Goal: Transaction & Acquisition: Purchase product/service

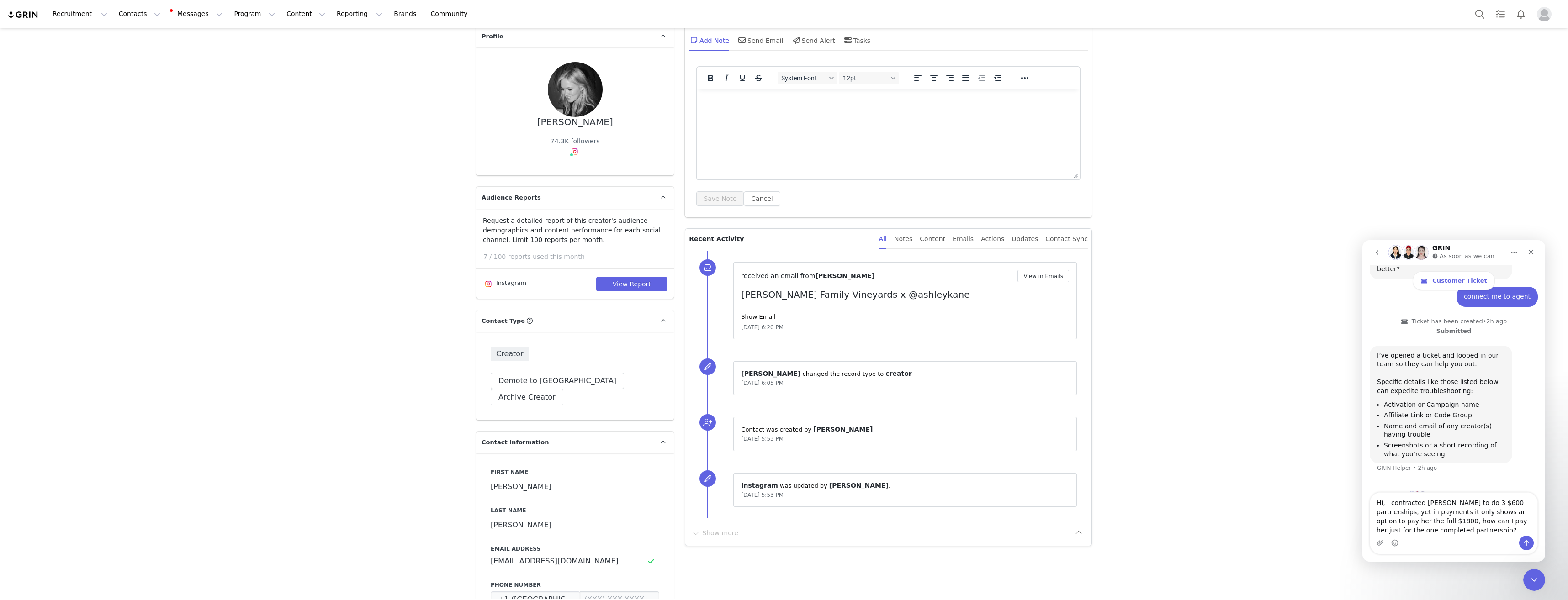
scroll to position [156, 0]
click at [1466, 526] on textarea "Hi, I contracted [PERSON_NAME] to do 3 $600 partnerships, yet in payments it on…" at bounding box center [1454, 514] width 167 height 43
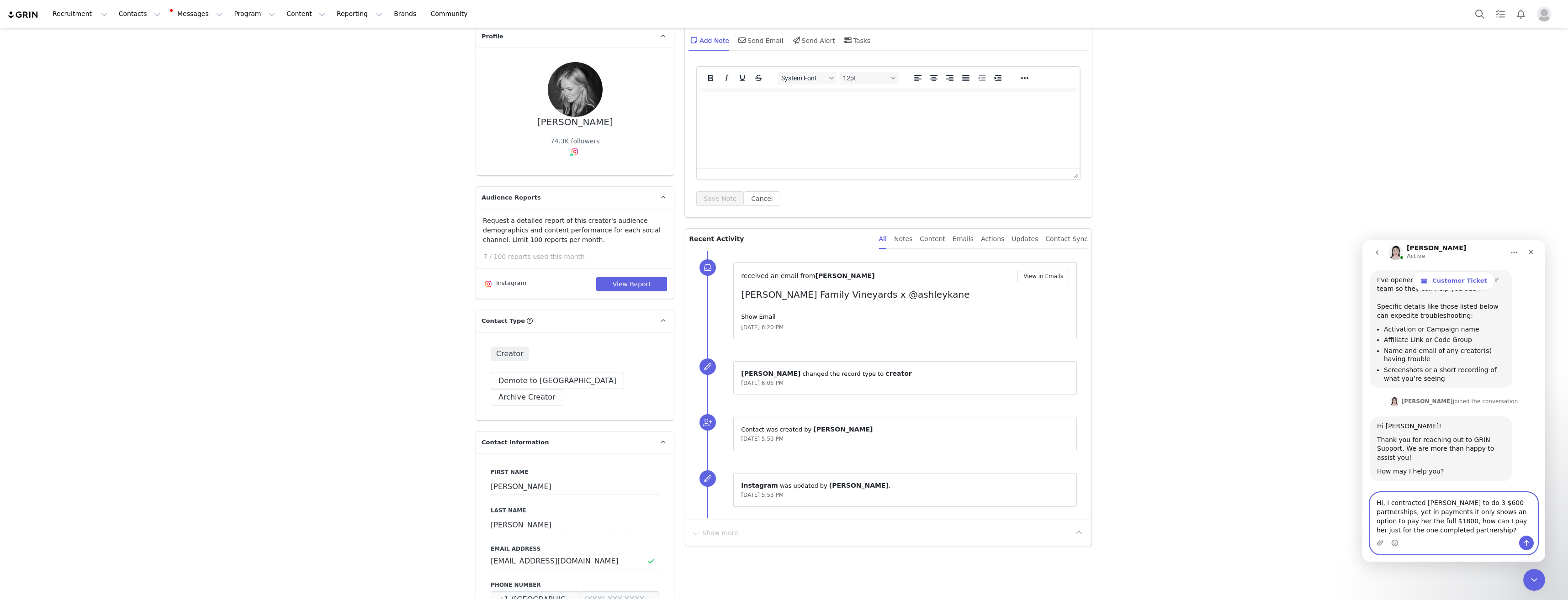
scroll to position [237, 0]
click at [1525, 545] on icon "Send a message…" at bounding box center [1527, 543] width 7 height 7
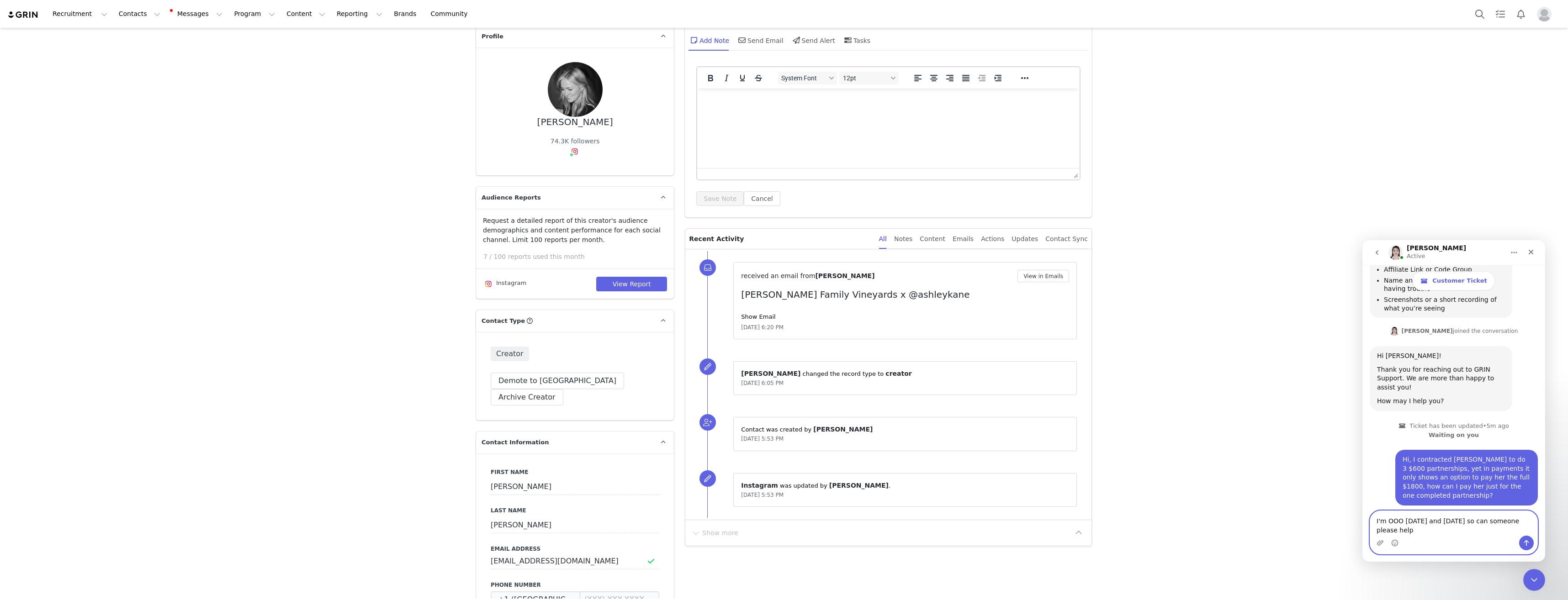
scroll to position [314, 0]
type textarea "I'm OOO [DATE] and [DATE] so can someone please help me [DATE] or [DATE]"
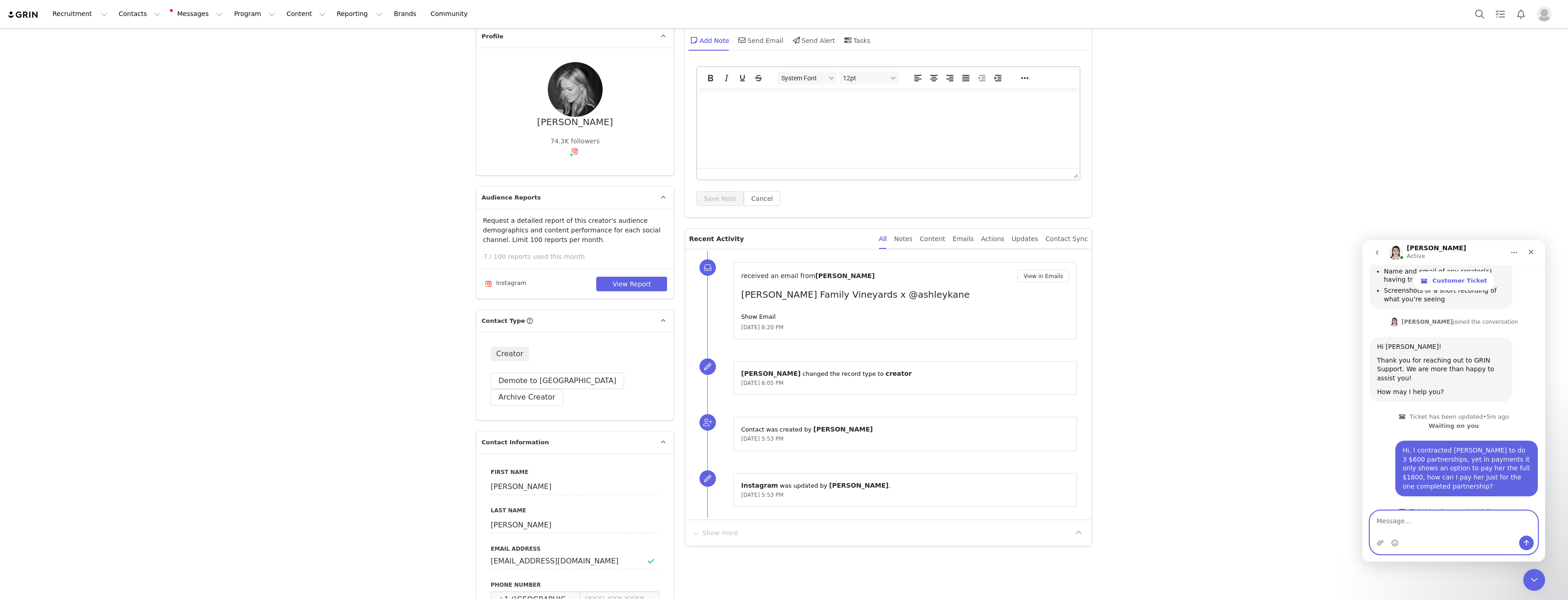
scroll to position [341, 0]
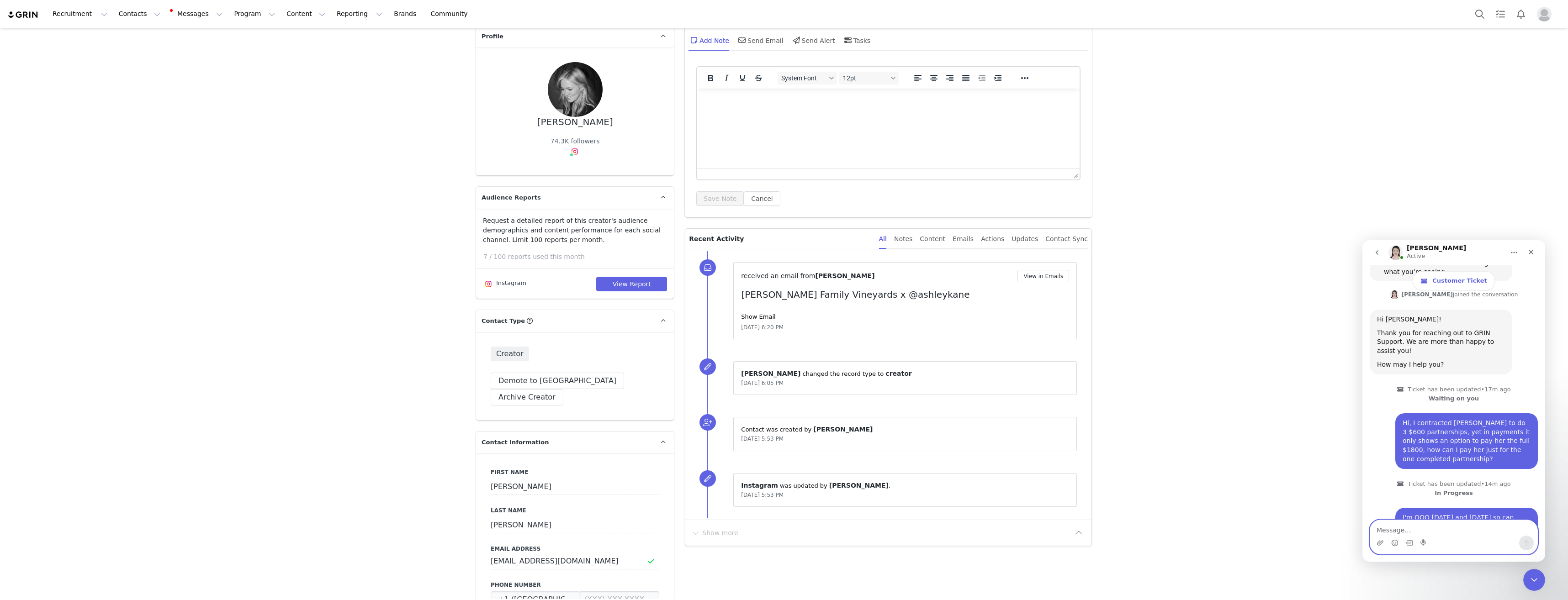
click at [1422, 531] on textarea "Message…" at bounding box center [1454, 528] width 167 height 16
click at [1451, 529] on textarea "Did you receive this" at bounding box center [1454, 528] width 167 height 16
type textarea "Did you receive this?"
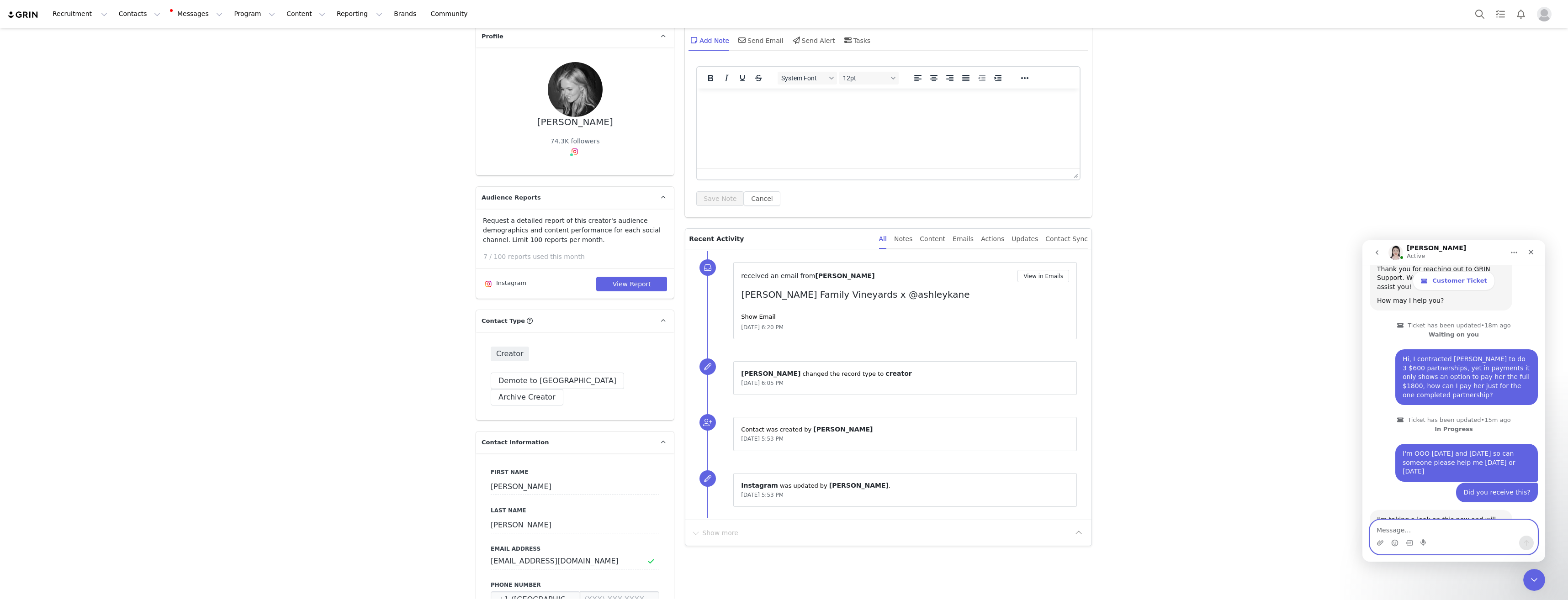
scroll to position [407, 0]
click at [1480, 534] on textarea "Message…" at bounding box center [1454, 528] width 167 height 16
type textarea "Thank you"
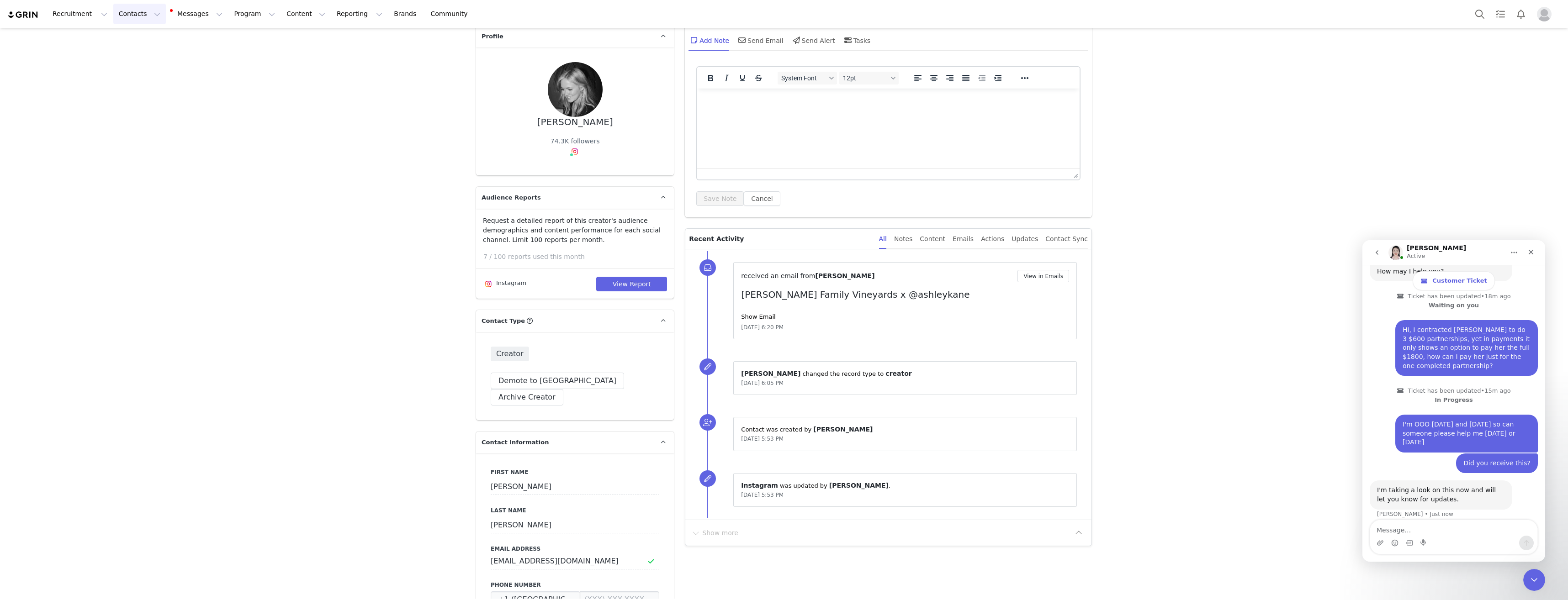
click at [120, 21] on button "Contacts Contacts" at bounding box center [139, 14] width 52 height 21
click at [127, 40] on p "Creators" at bounding box center [125, 41] width 27 height 10
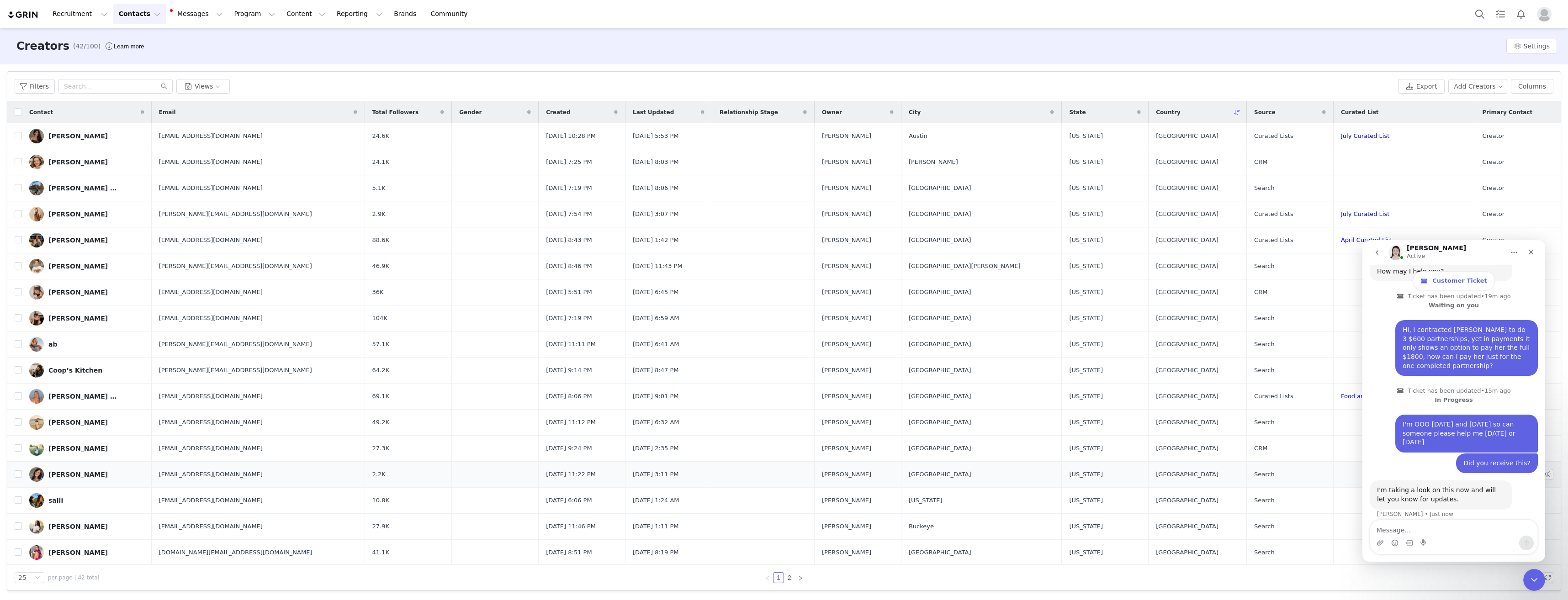
click at [82, 481] on link "[PERSON_NAME]" at bounding box center [86, 475] width 115 height 15
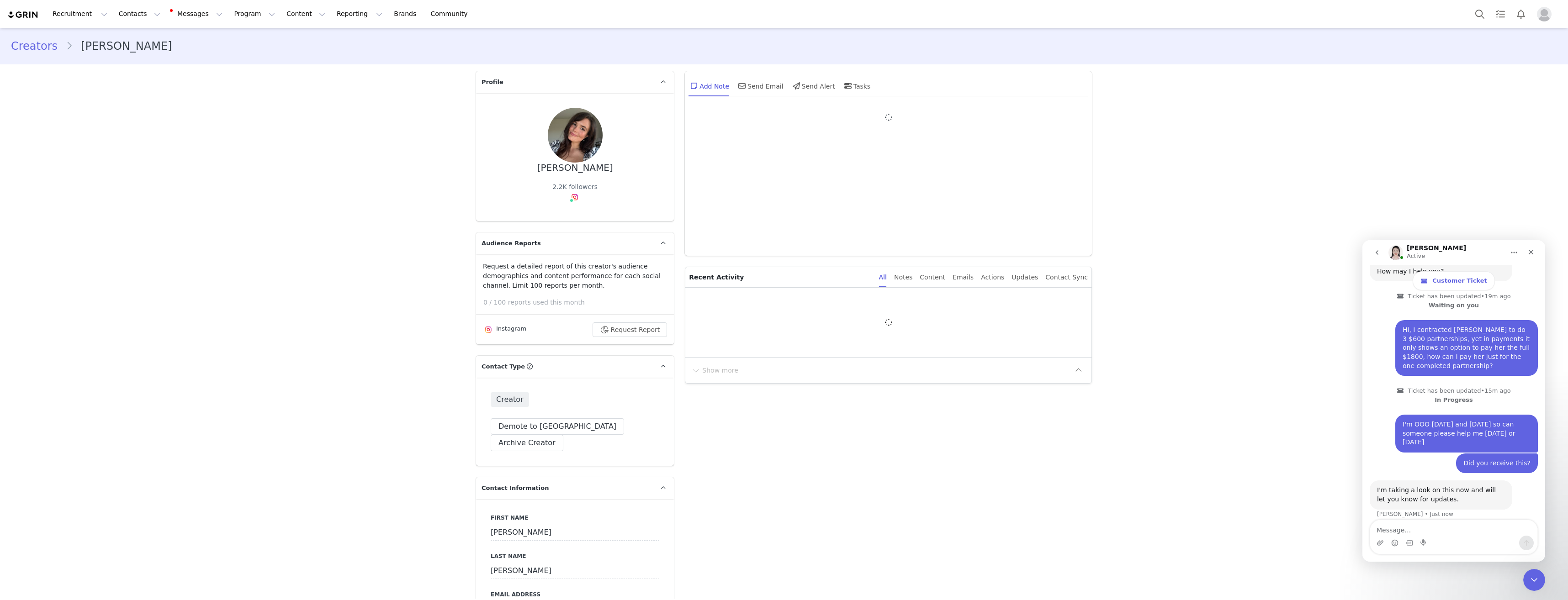
type input "+1 ([GEOGRAPHIC_DATA])"
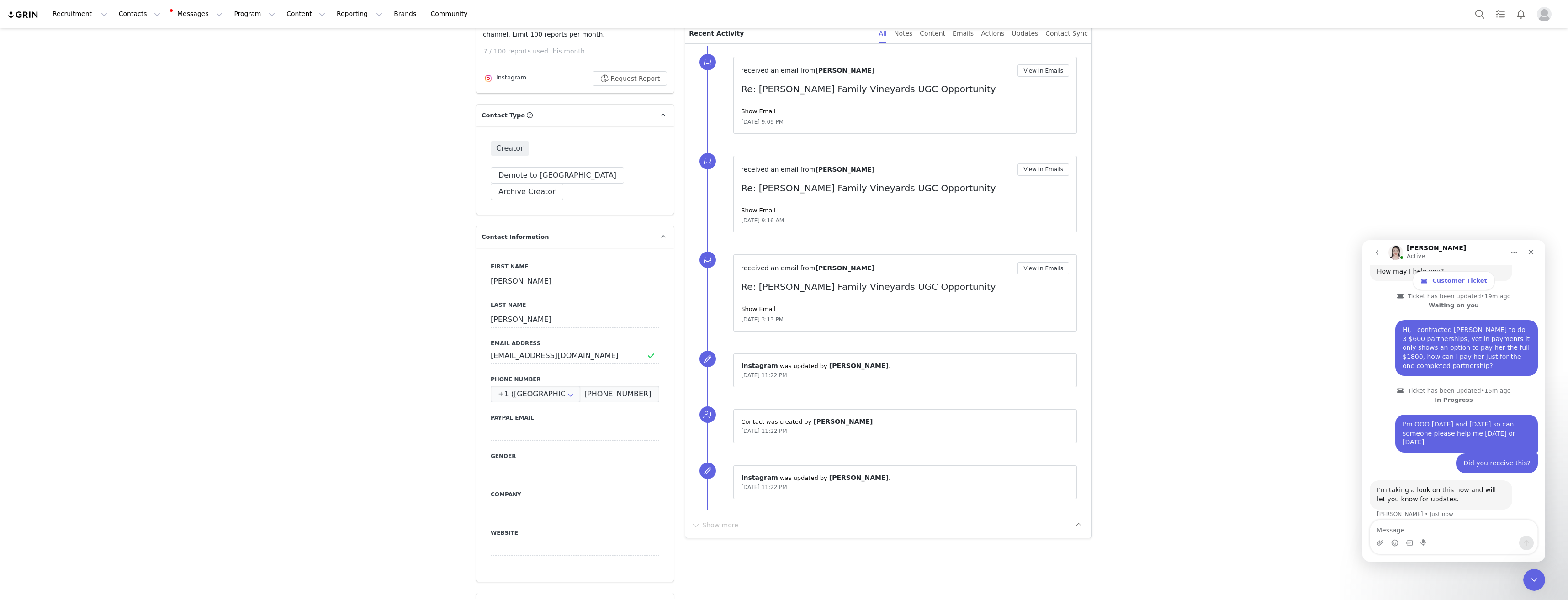
scroll to position [274, 0]
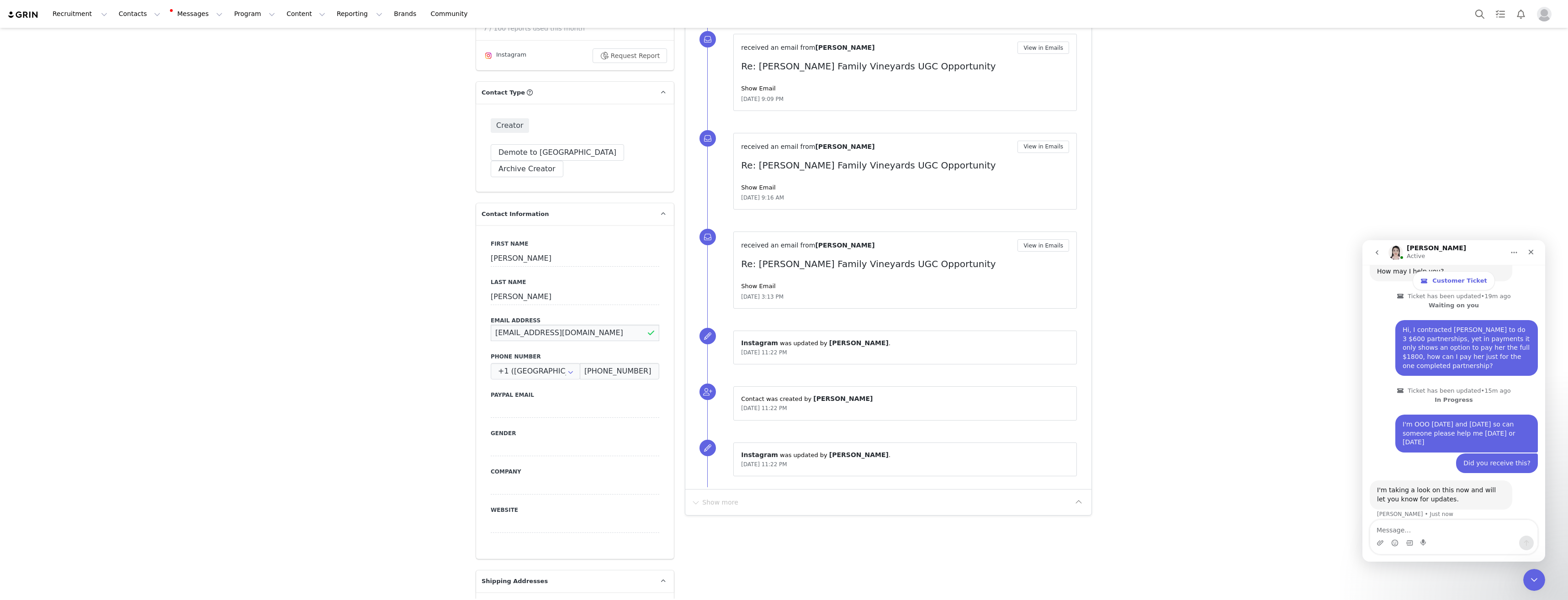
drag, startPoint x: 593, startPoint y: 317, endPoint x: 200, endPoint y: 319, distance: 393.0
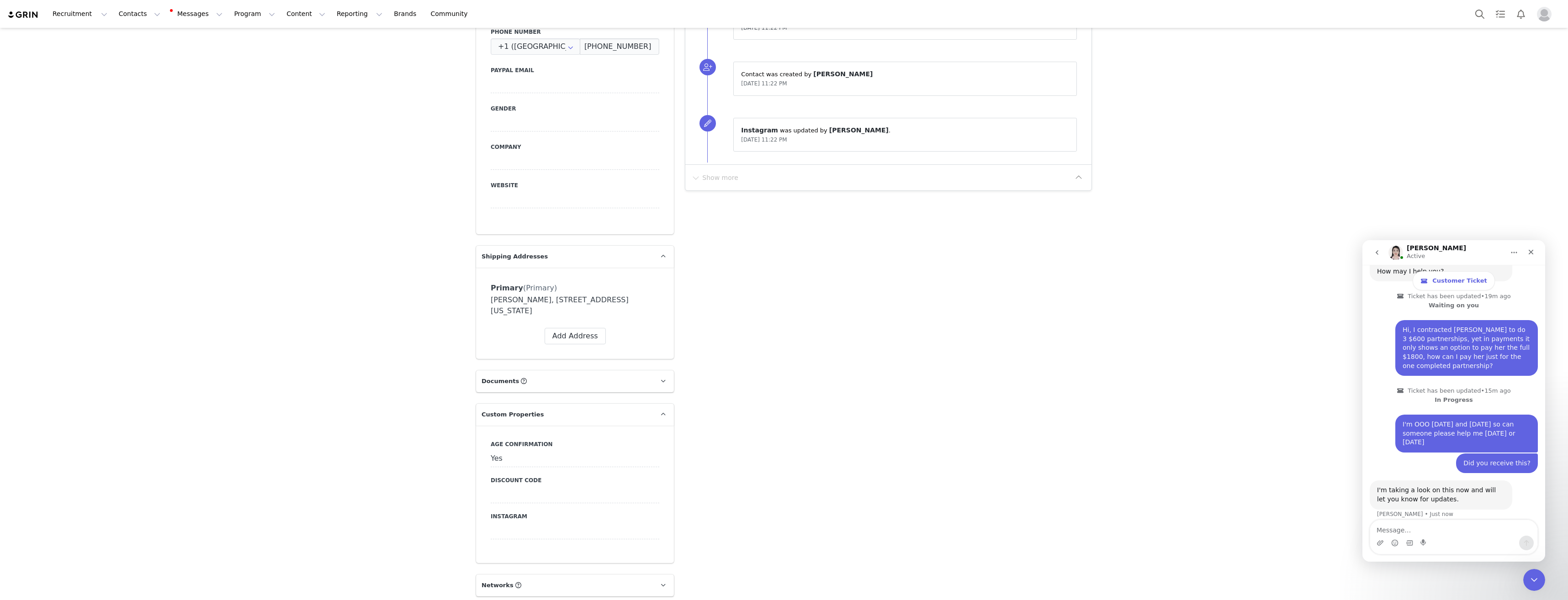
scroll to position [594, 0]
click at [867, 452] on div "Add Note Send Email Send Alert Tasks System Font 12pt To open the popup, press …" at bounding box center [888, 323] width 418 height 1702
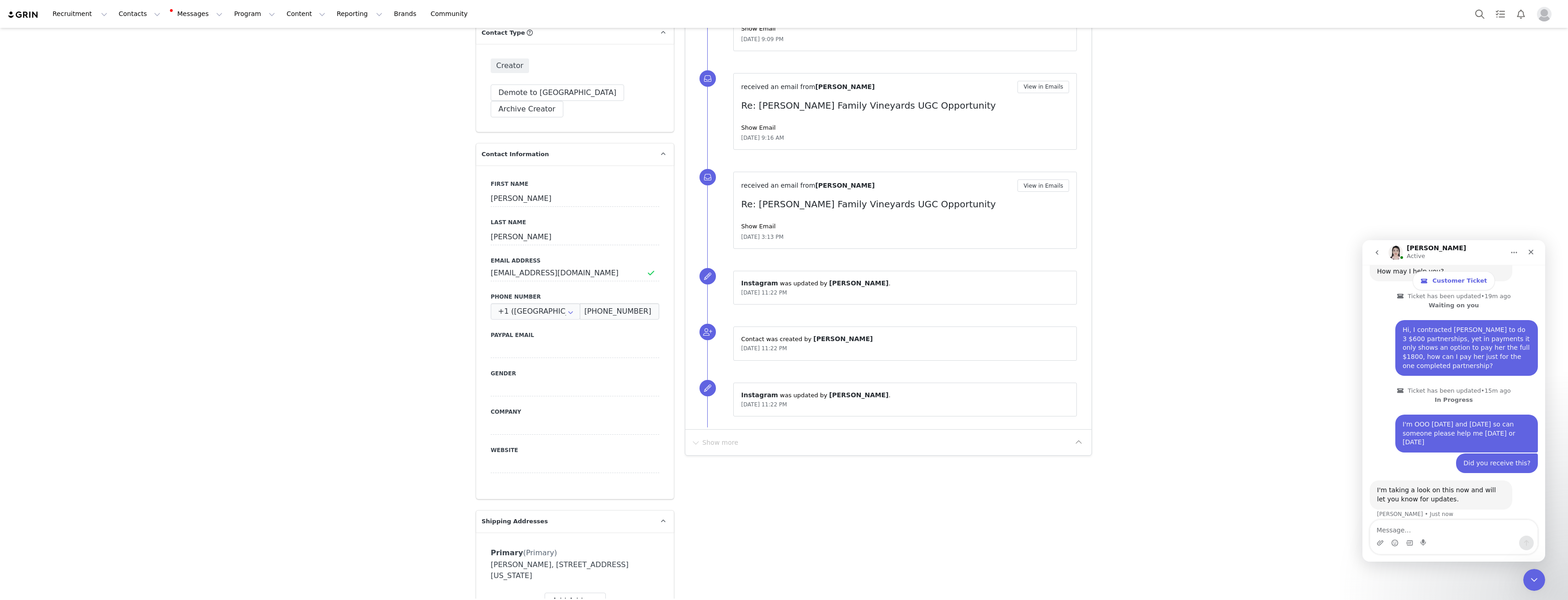
scroll to position [331, 0]
click at [531, 344] on input at bounding box center [575, 352] width 169 height 16
paste input "[EMAIL_ADDRESS][DOMAIN_NAME]"
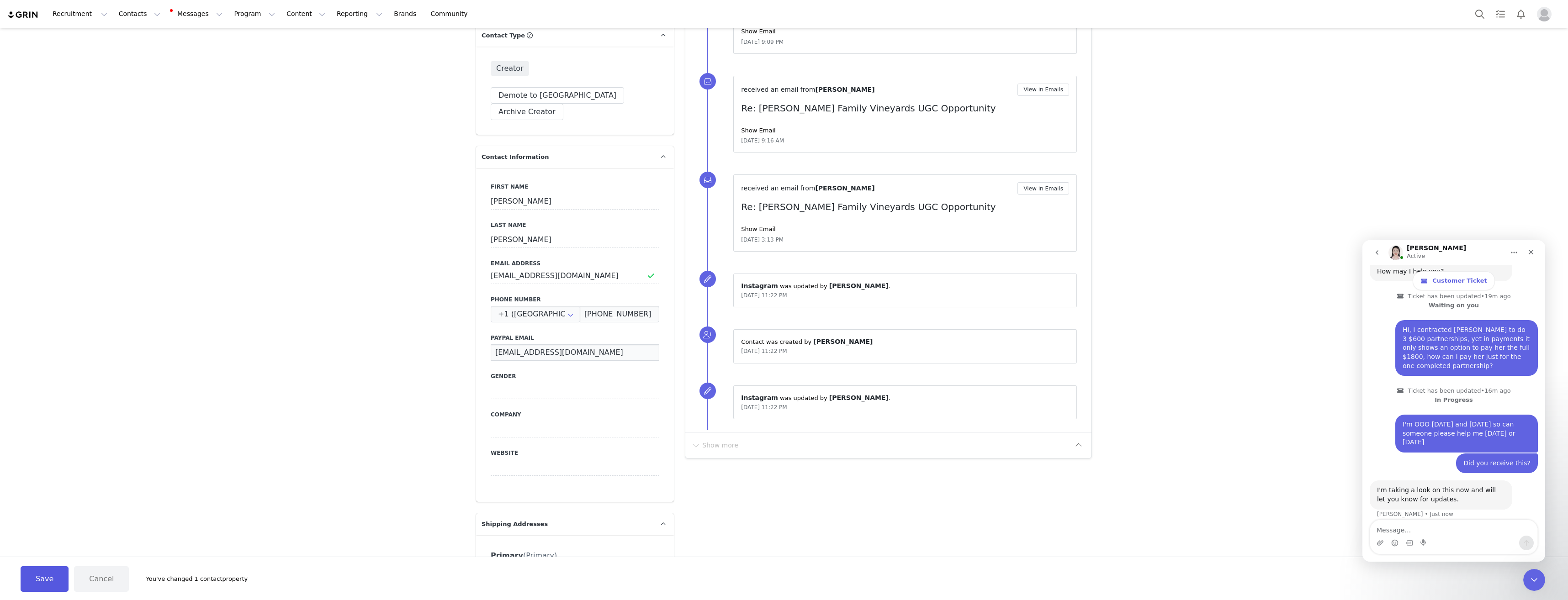
type input "[EMAIL_ADDRESS][DOMAIN_NAME]"
click at [46, 580] on button "Save" at bounding box center [44, 579] width 48 height 26
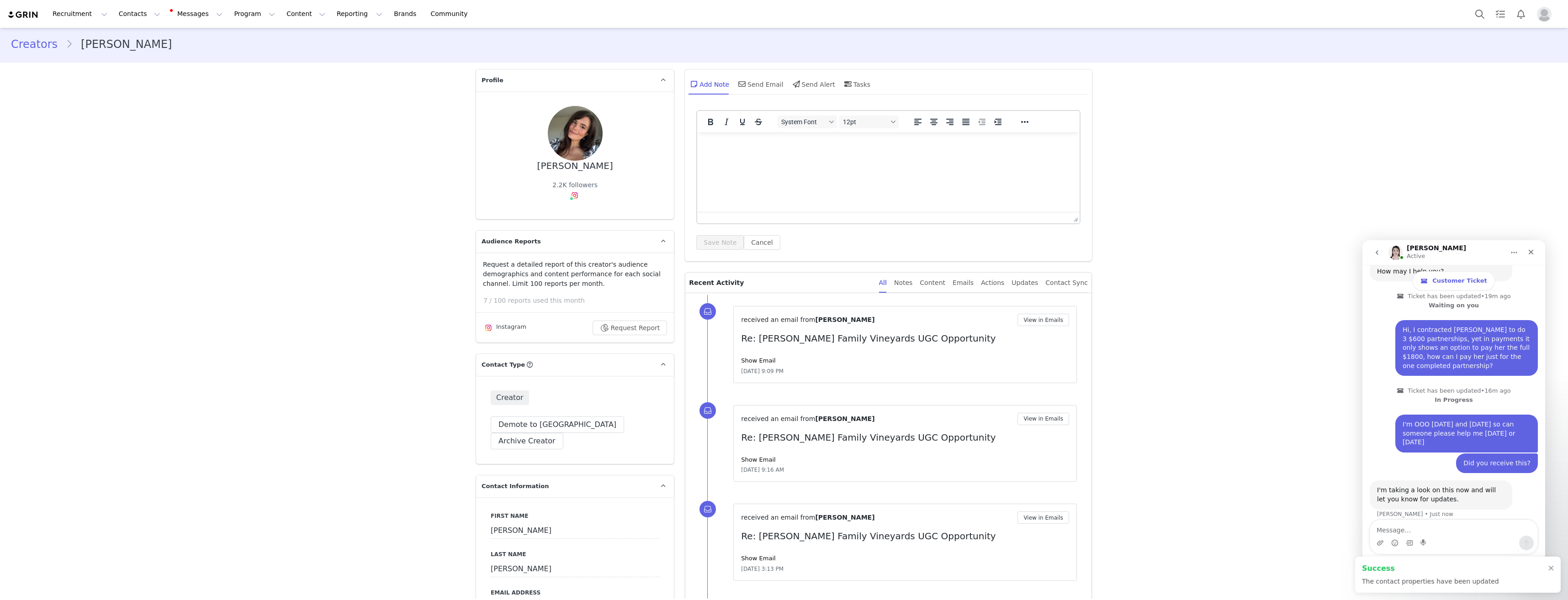
scroll to position [0, 0]
click at [113, 19] on button "Contacts Contacts" at bounding box center [139, 14] width 52 height 21
click at [228, 16] on button "Program Program" at bounding box center [254, 14] width 52 height 21
click at [231, 72] on p "Payments" at bounding box center [229, 74] width 32 height 10
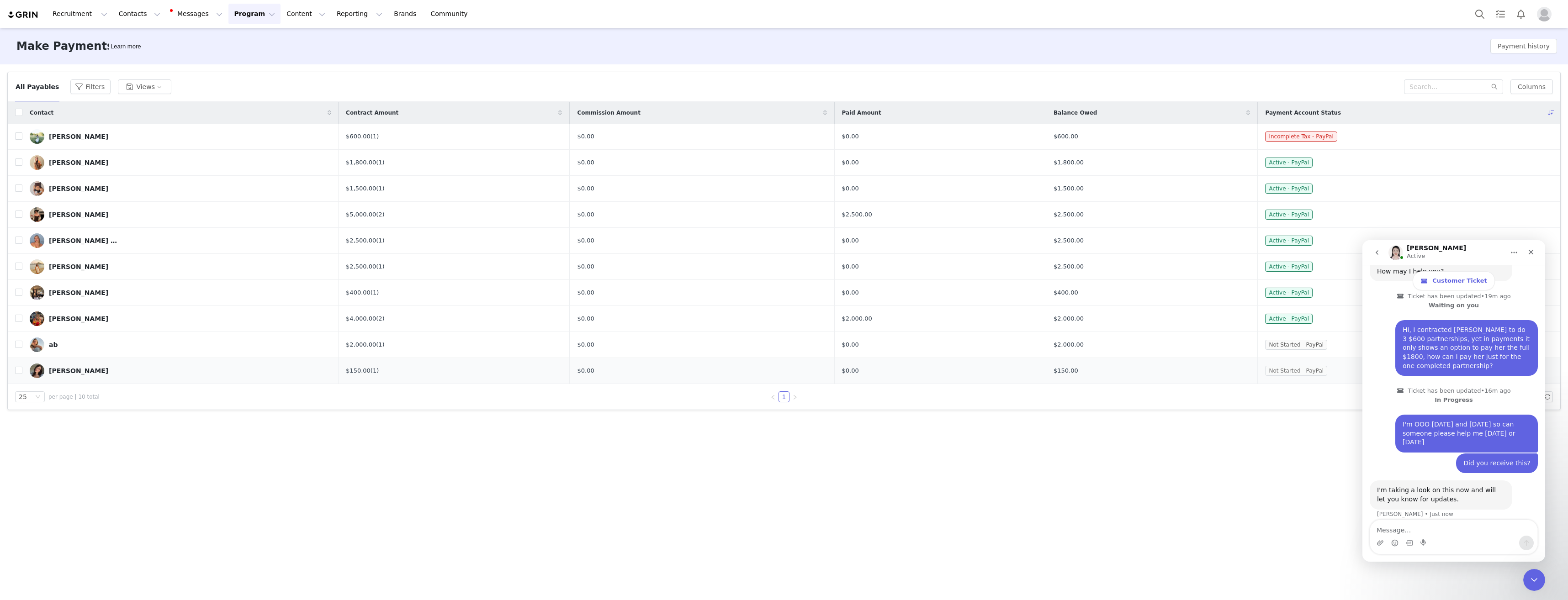
click at [1302, 374] on span "Not Started - PayPal" at bounding box center [1296, 371] width 62 height 10
click at [18, 372] on input "checkbox" at bounding box center [19, 371] width 7 height 7
checkbox input "true"
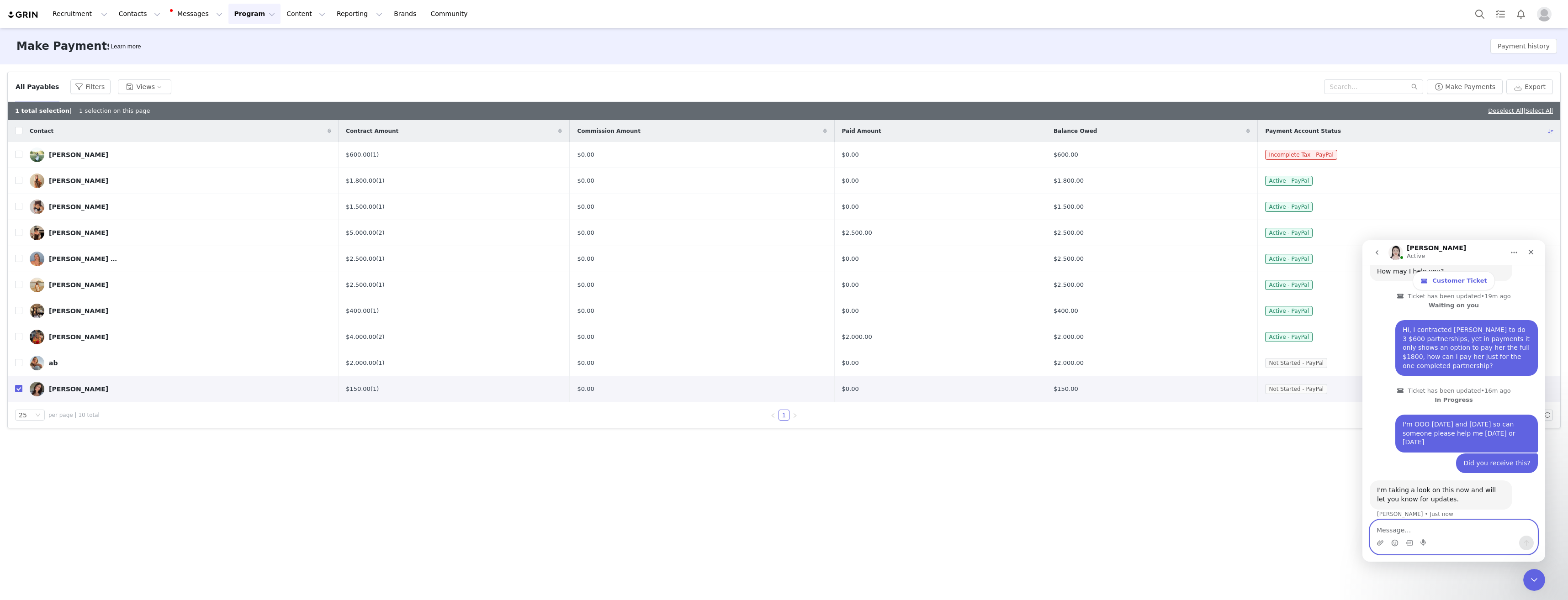
click at [1397, 531] on textarea "Message…" at bounding box center [1454, 528] width 167 height 16
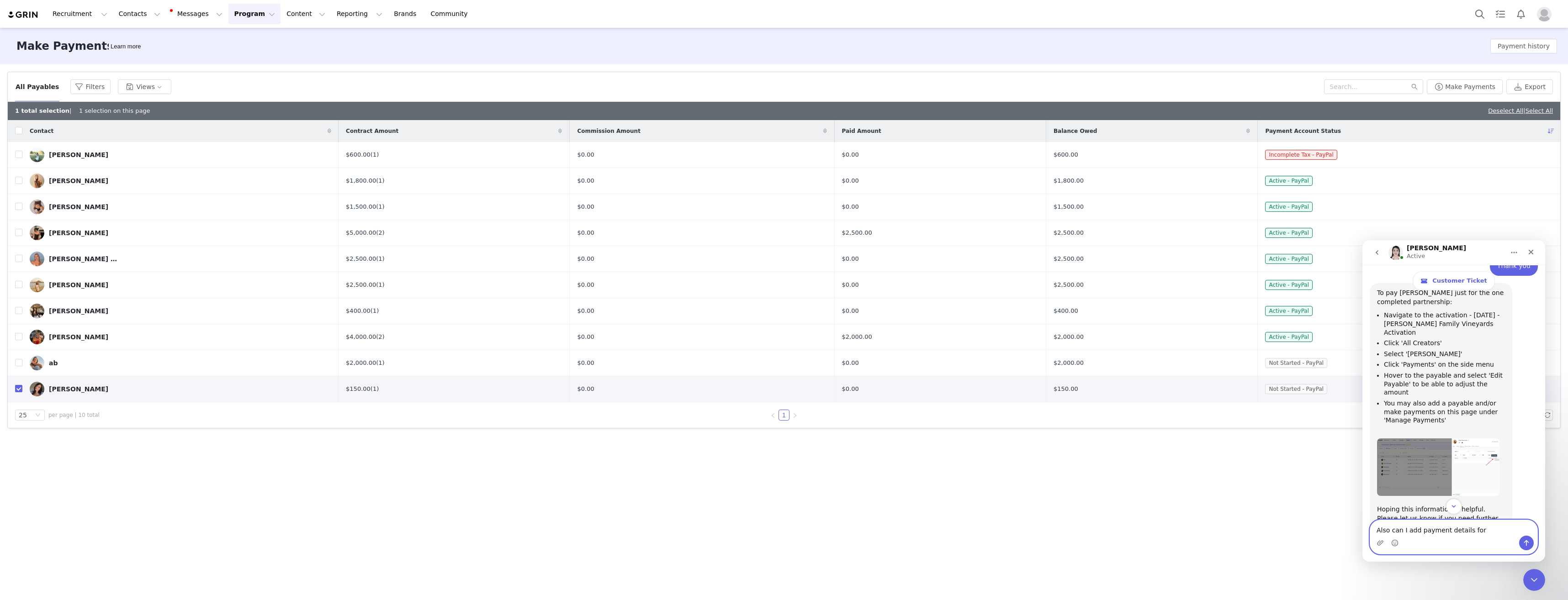
scroll to position [701, 0]
click at [1480, 531] on textarea "Also can I add payment details for" at bounding box center [1454, 528] width 167 height 16
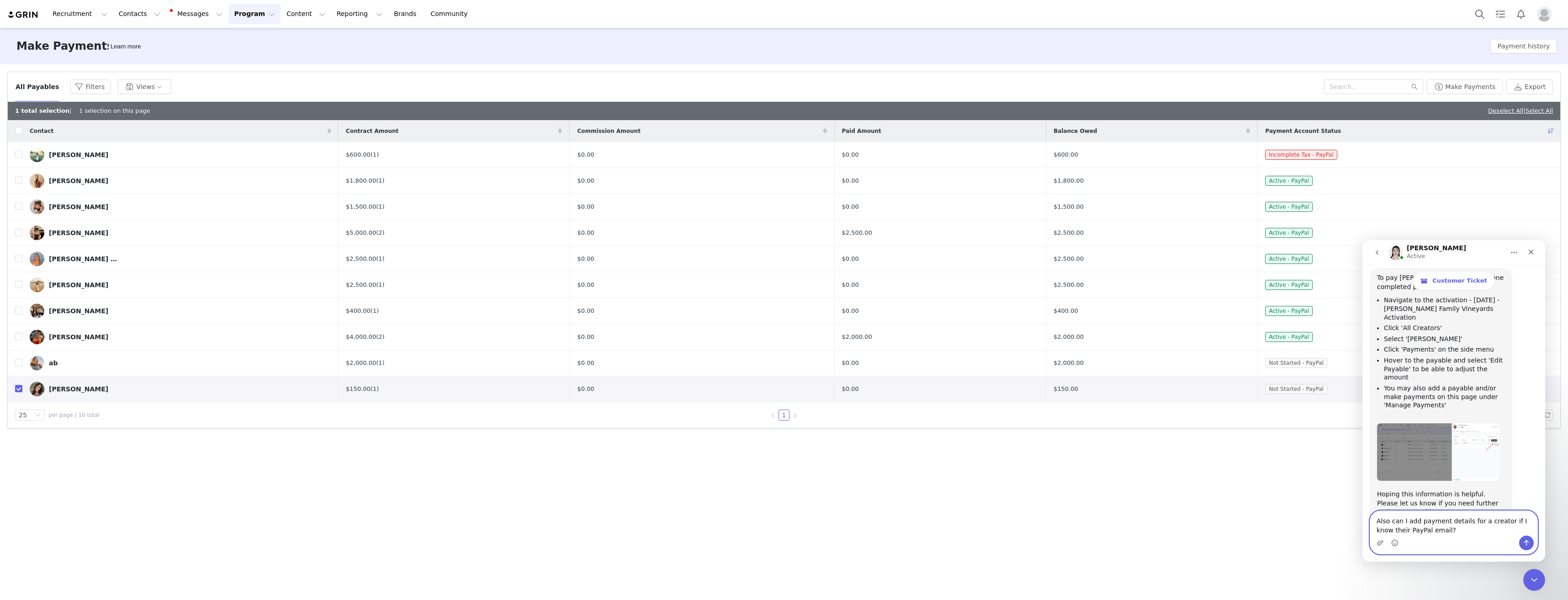
drag, startPoint x: 1475, startPoint y: 522, endPoint x: 1499, endPoint y: 532, distance: 26.0
click at [1476, 521] on textarea "Also can I add payment details for a creator if I know their PayPal email?" at bounding box center [1454, 523] width 167 height 25
type textarea "Also can I add payment details for another creator if I know their PayPal email?"
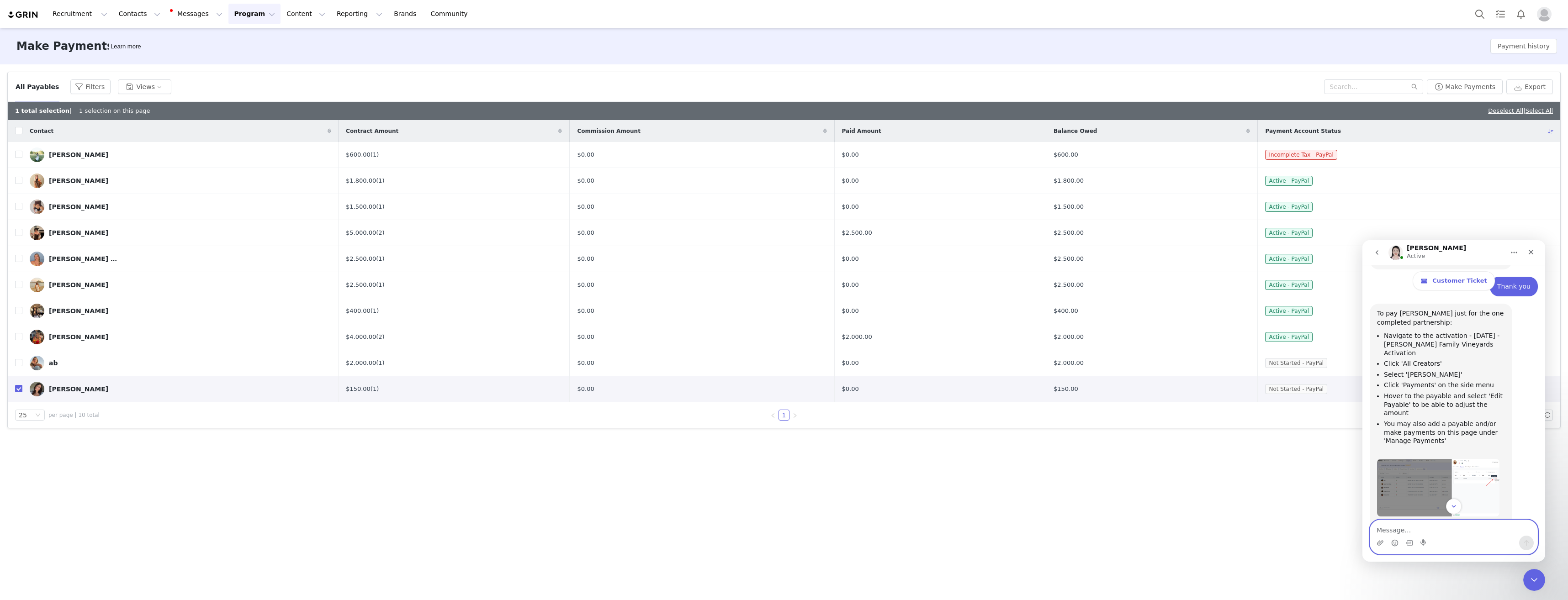
scroll to position [677, 0]
click at [182, 18] on button "Messages Messages" at bounding box center [197, 14] width 61 height 21
click at [231, 11] on button "Program Program" at bounding box center [254, 14] width 52 height 21
click at [232, 38] on p "Activations" at bounding box center [231, 41] width 35 height 10
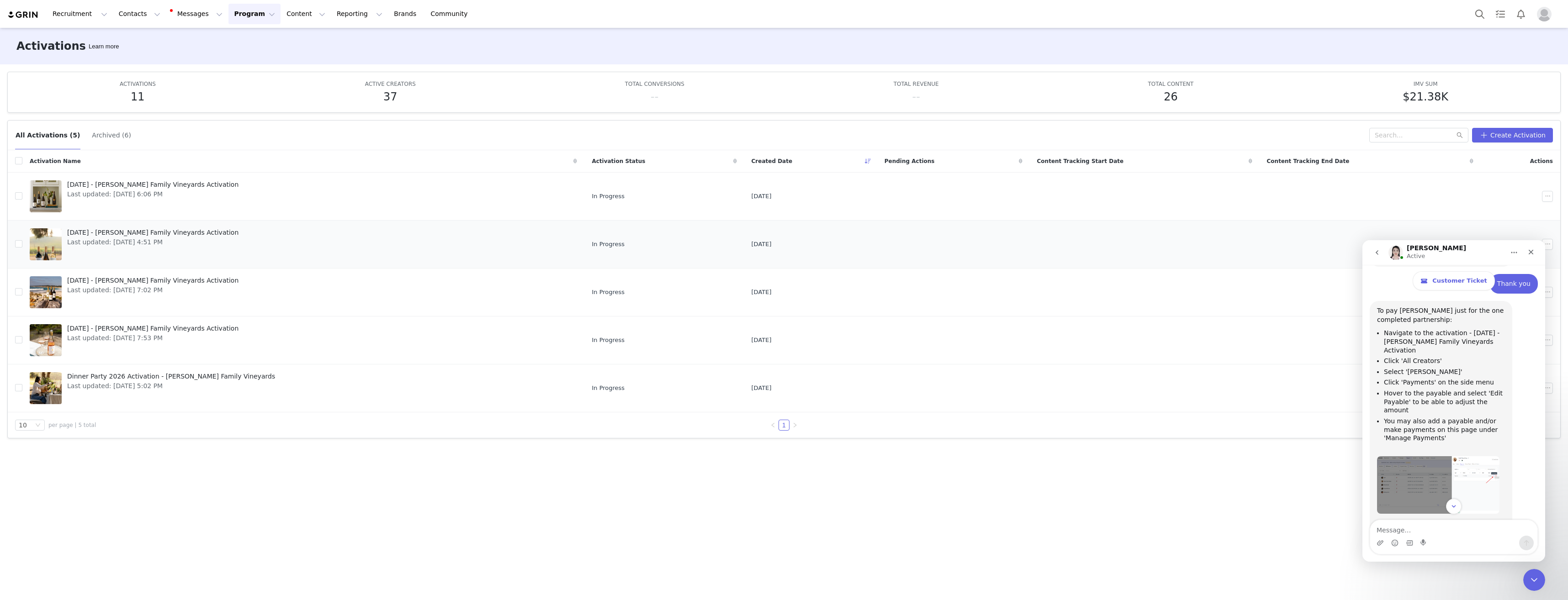
click at [175, 243] on span "Last updated: [DATE] 4:51 PM" at bounding box center [152, 242] width 171 height 10
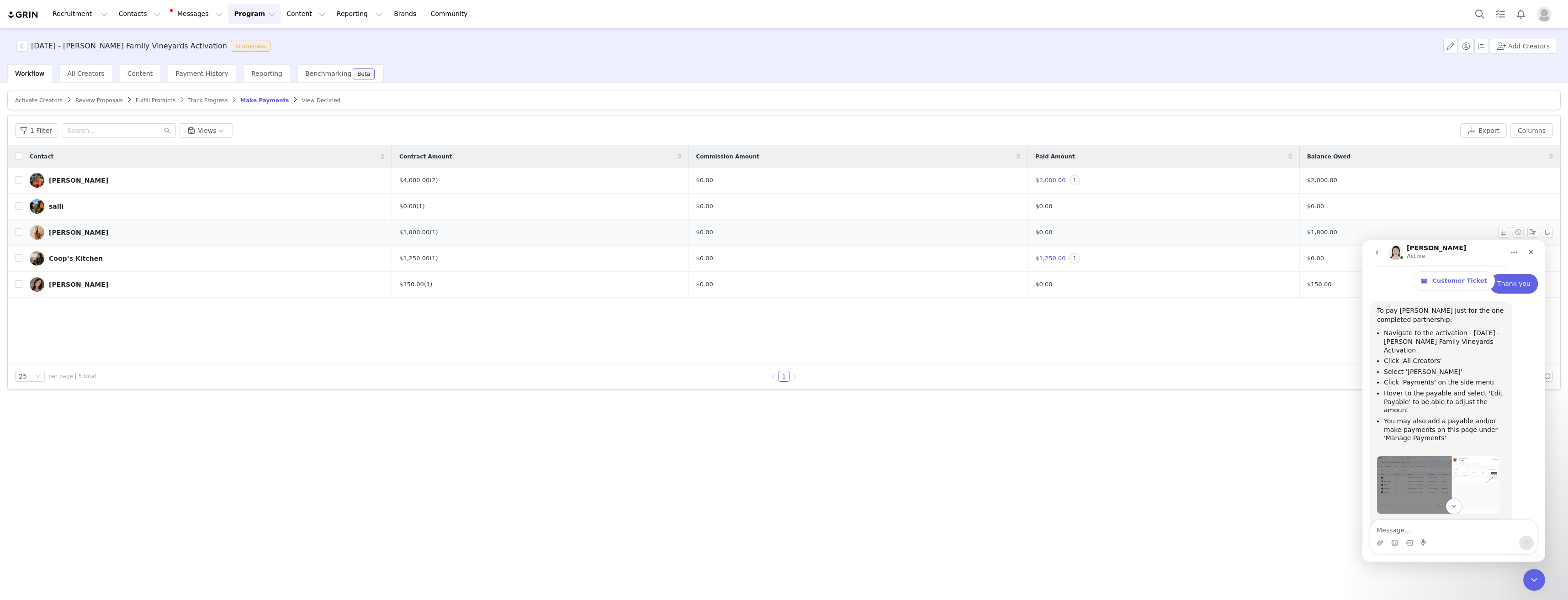
click at [1067, 240] on td "$0.00" at bounding box center [1164, 232] width 271 height 26
click at [21, 234] on input "checkbox" at bounding box center [19, 232] width 7 height 7
checkbox input "true"
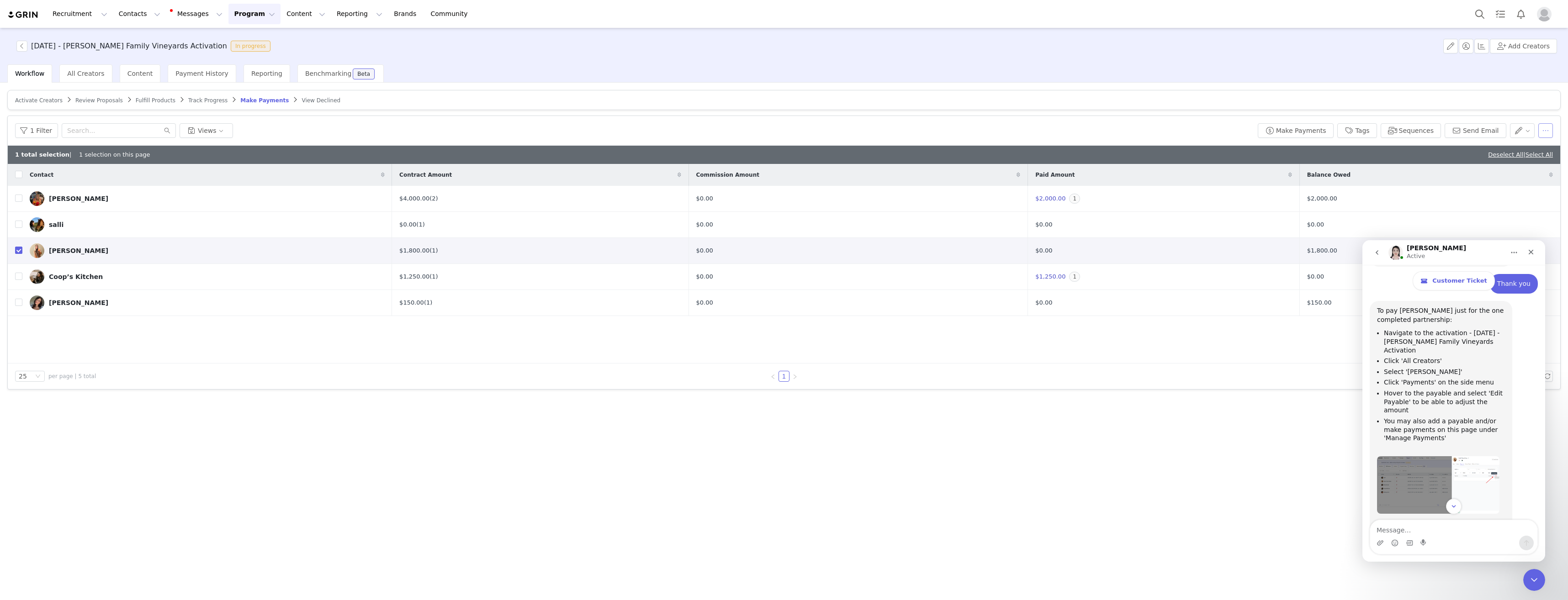
click at [1544, 128] on button "button" at bounding box center [1545, 131] width 15 height 15
click at [77, 247] on div "[PERSON_NAME]" at bounding box center [79, 251] width 60 height 7
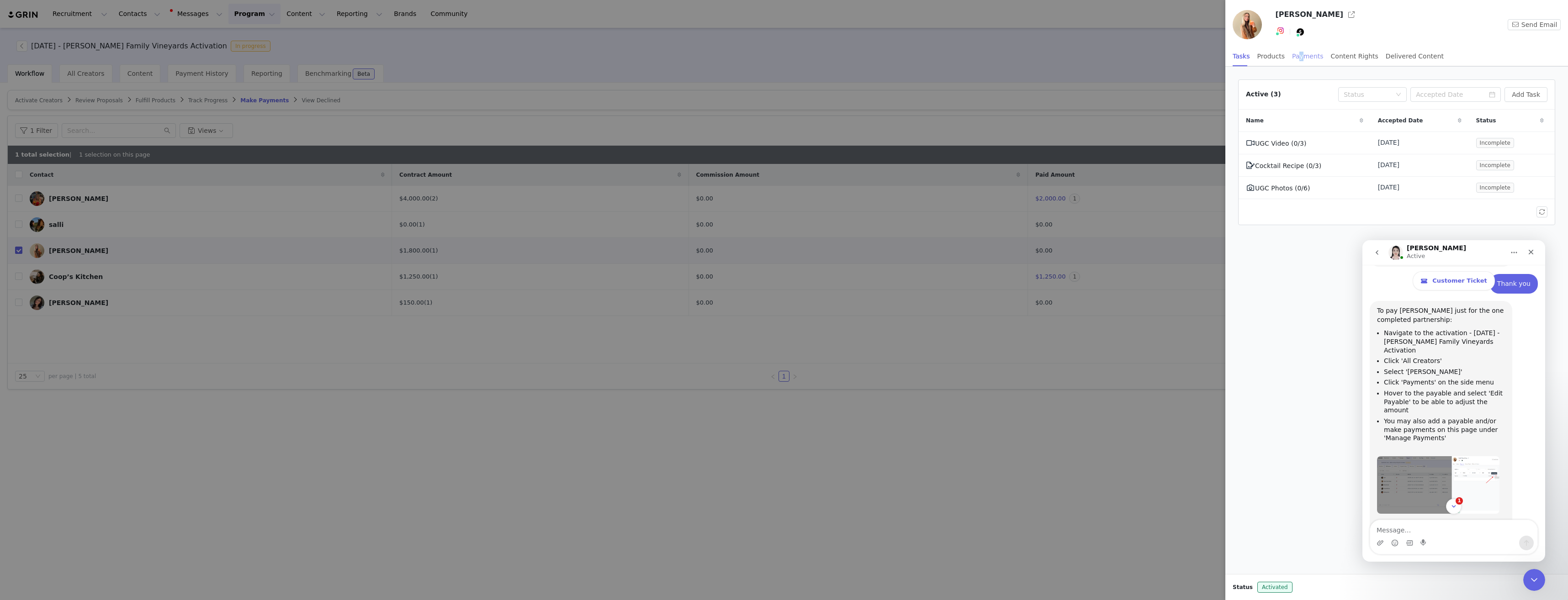
click at [1296, 54] on div "Payments" at bounding box center [1308, 57] width 32 height 21
click at [1527, 145] on button "button" at bounding box center [1527, 142] width 11 height 11
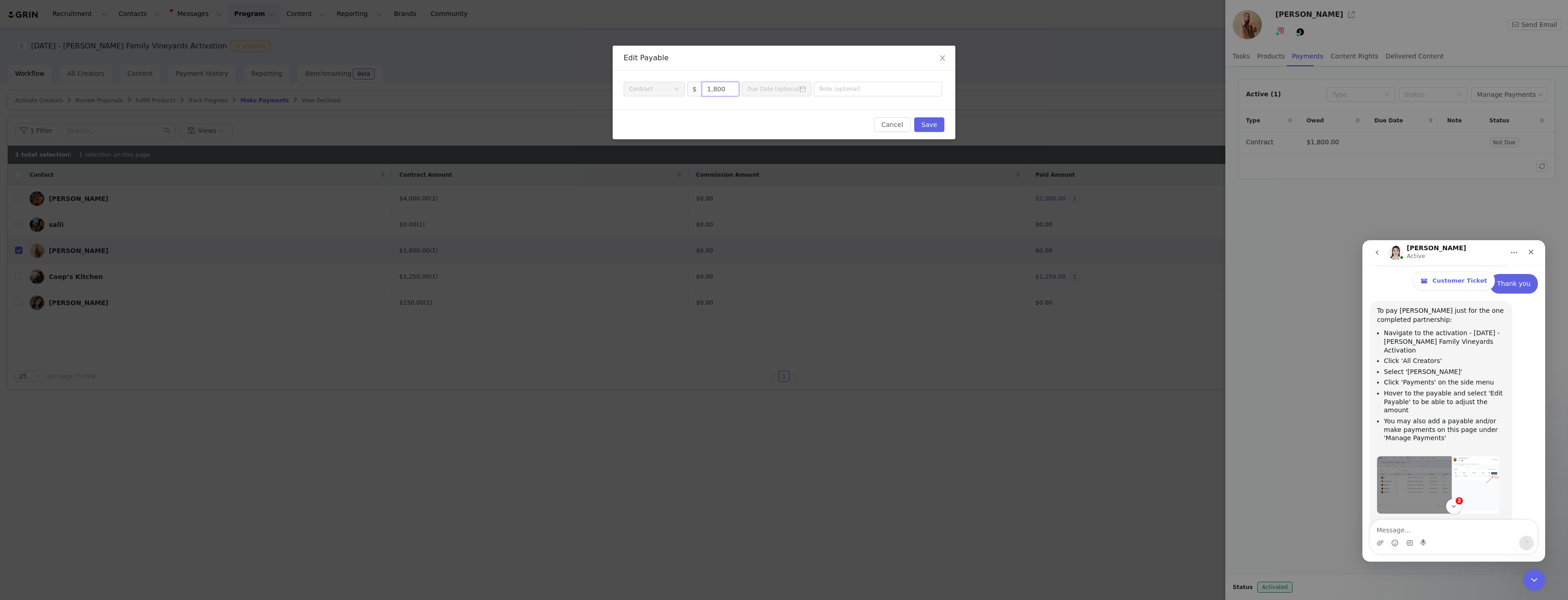
drag, startPoint x: 713, startPoint y: 92, endPoint x: 701, endPoint y: 87, distance: 13.0
click at [701, 87] on span "$ 1,800" at bounding box center [713, 89] width 52 height 15
type input "600"
click at [939, 128] on button "Save" at bounding box center [929, 125] width 30 height 15
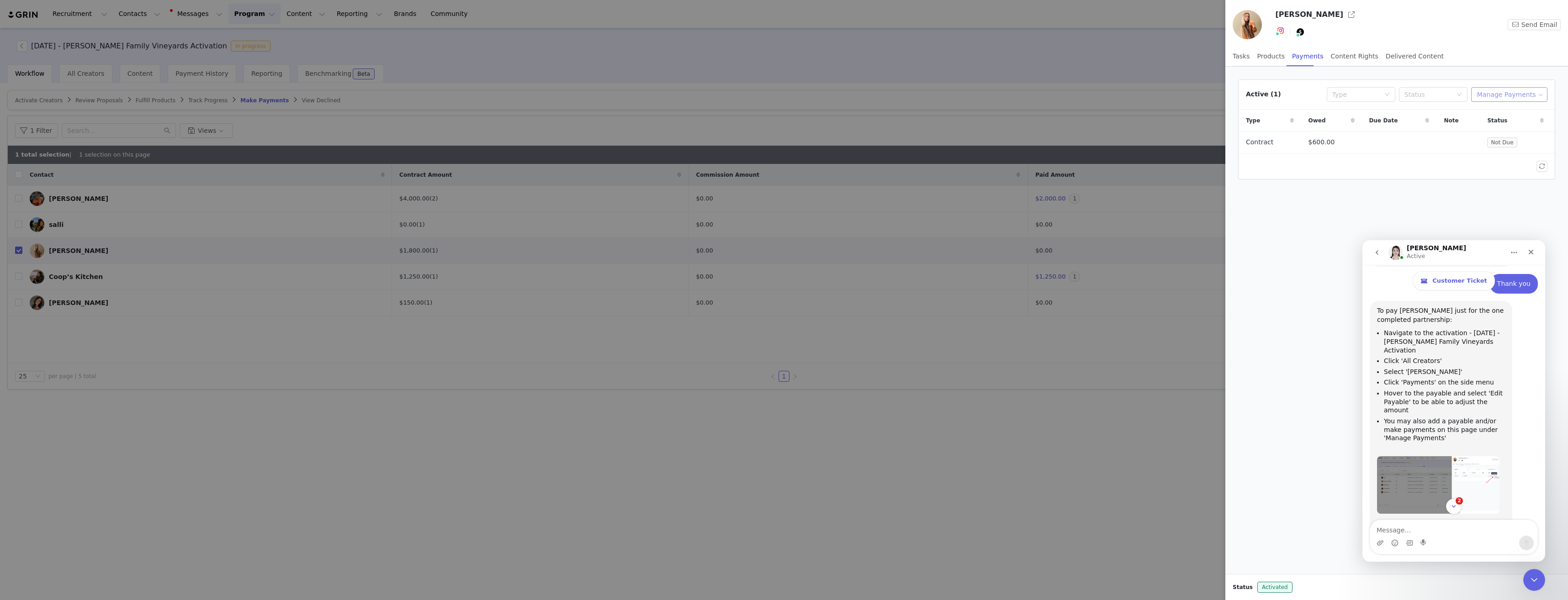
click at [1514, 97] on button "Manage Payments" at bounding box center [1509, 94] width 76 height 15
click at [1510, 130] on span "Add Payable" at bounding box center [1514, 127] width 40 height 10
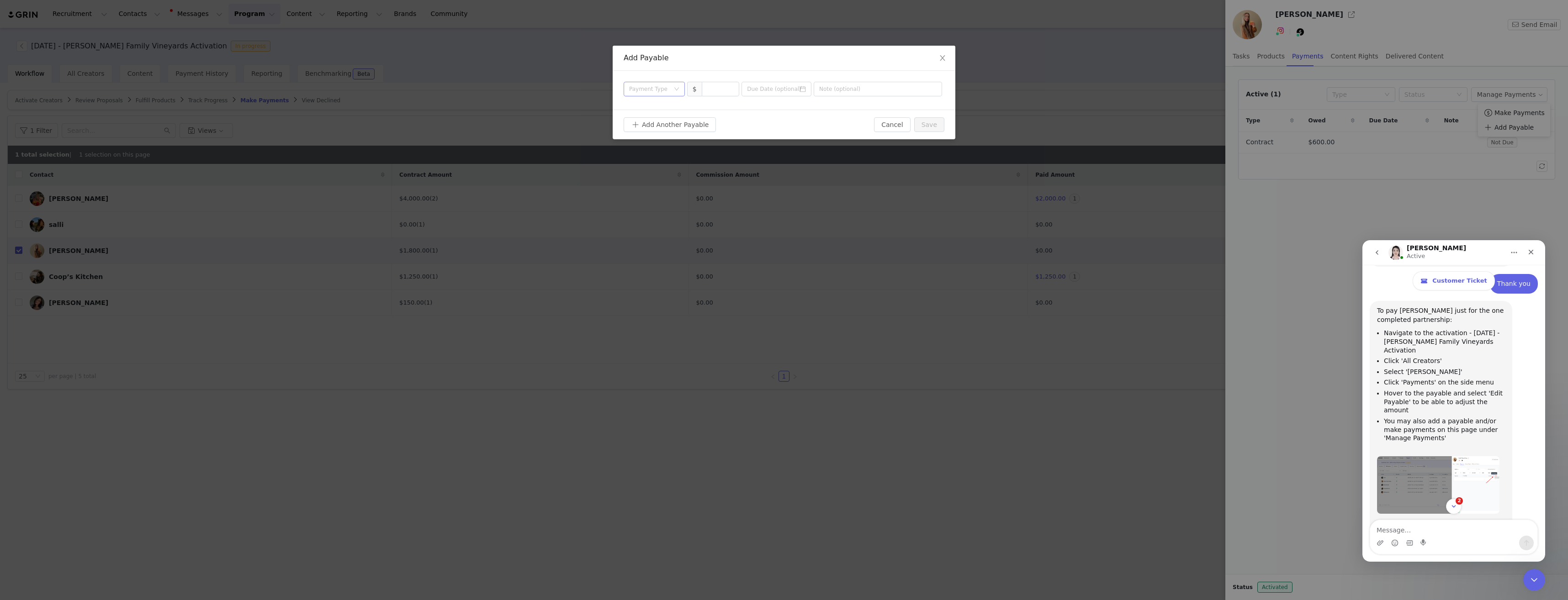
click at [667, 90] on div "Payment Type" at bounding box center [649, 89] width 40 height 9
click at [647, 163] on li "Contract" at bounding box center [654, 166] width 61 height 15
click at [723, 90] on input at bounding box center [721, 89] width 37 height 14
type input "600"
click at [802, 91] on icon "icon: calendar" at bounding box center [803, 89] width 7 height 7
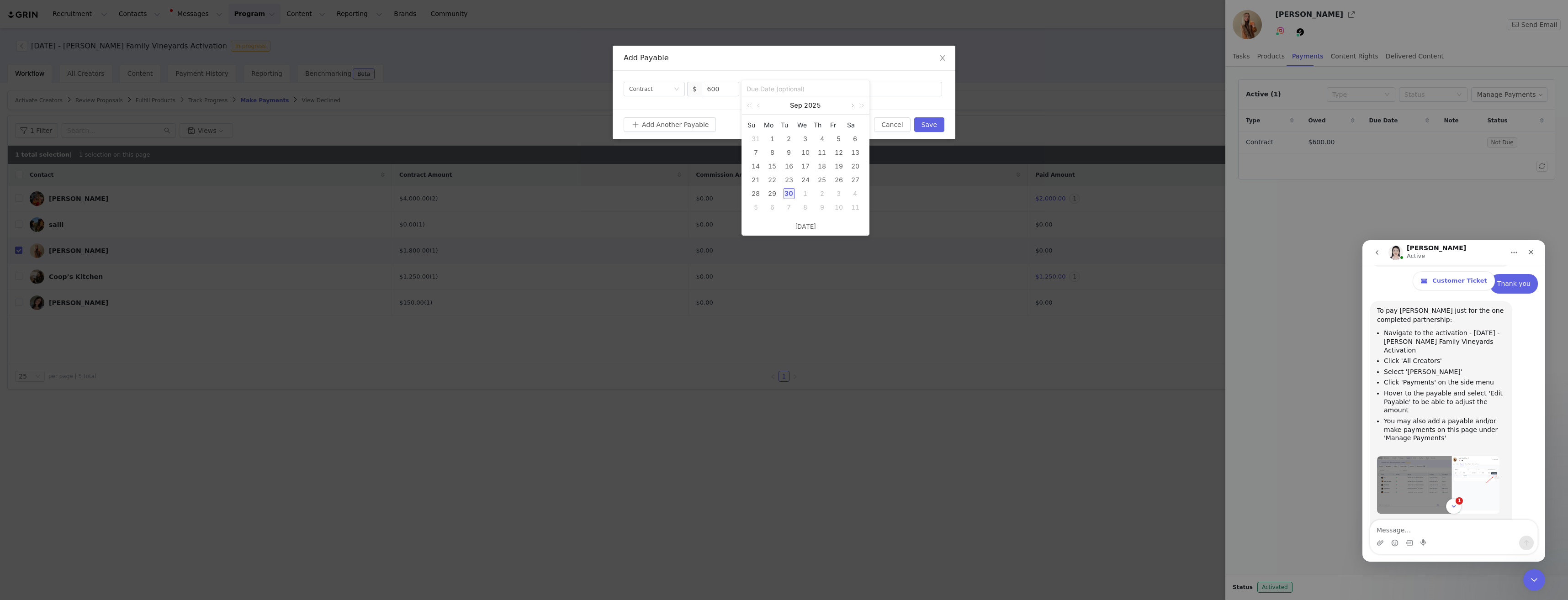
click at [849, 107] on link at bounding box center [852, 105] width 9 height 18
click at [836, 193] on div "31" at bounding box center [839, 194] width 11 height 11
type input "[DATE]"
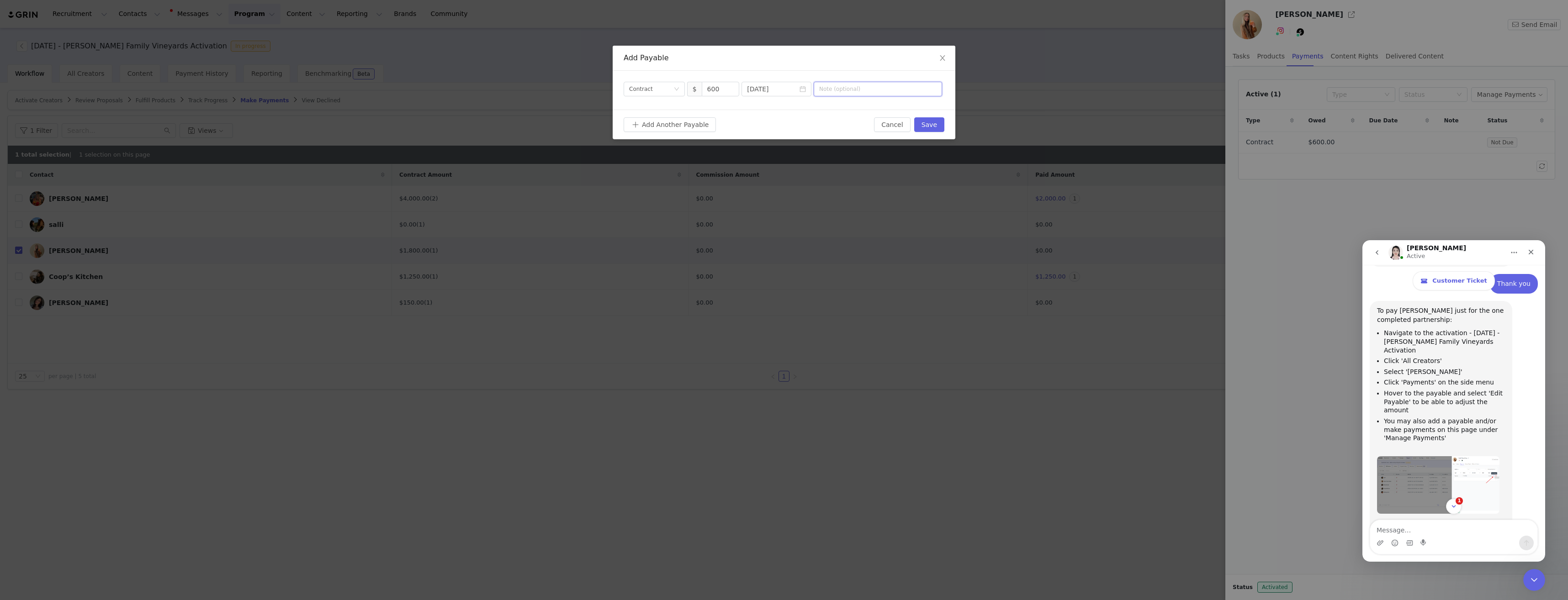
click at [864, 89] on input "text" at bounding box center [878, 89] width 128 height 15
type input "November UGC"
click at [936, 125] on button "Save" at bounding box center [929, 125] width 30 height 15
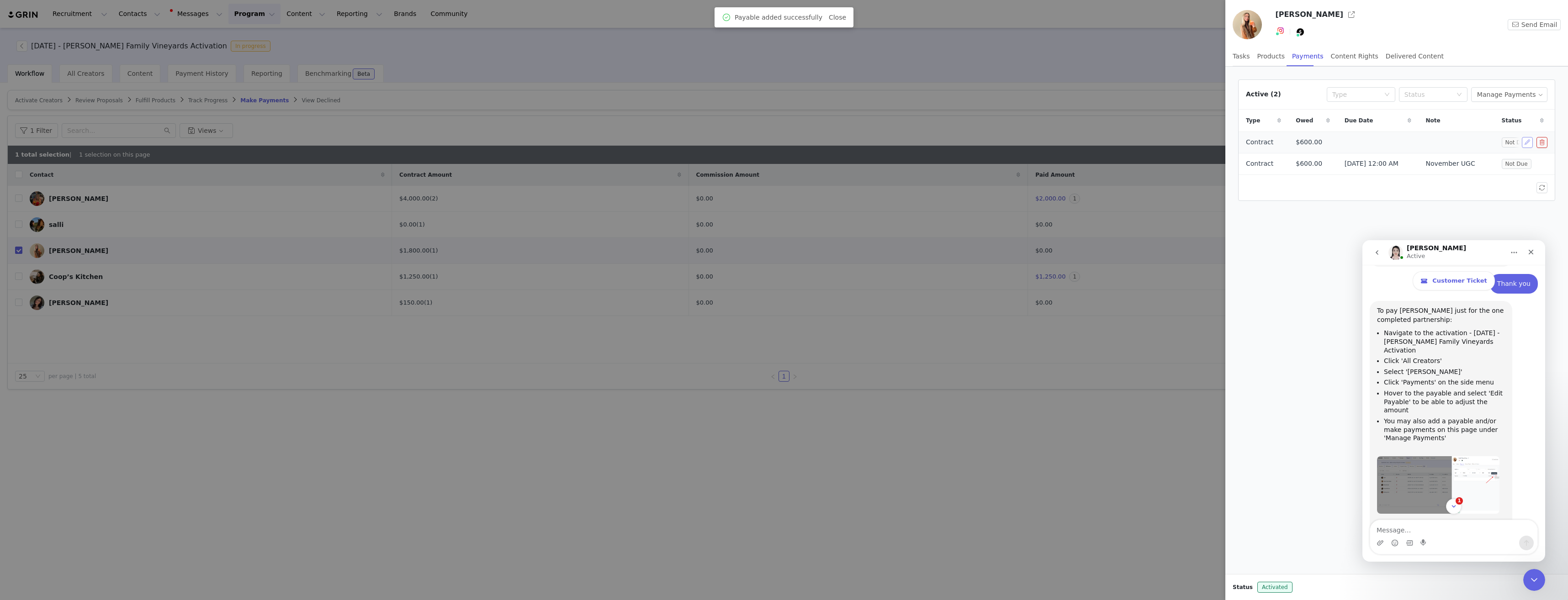
click at [1523, 140] on button "button" at bounding box center [1527, 142] width 11 height 11
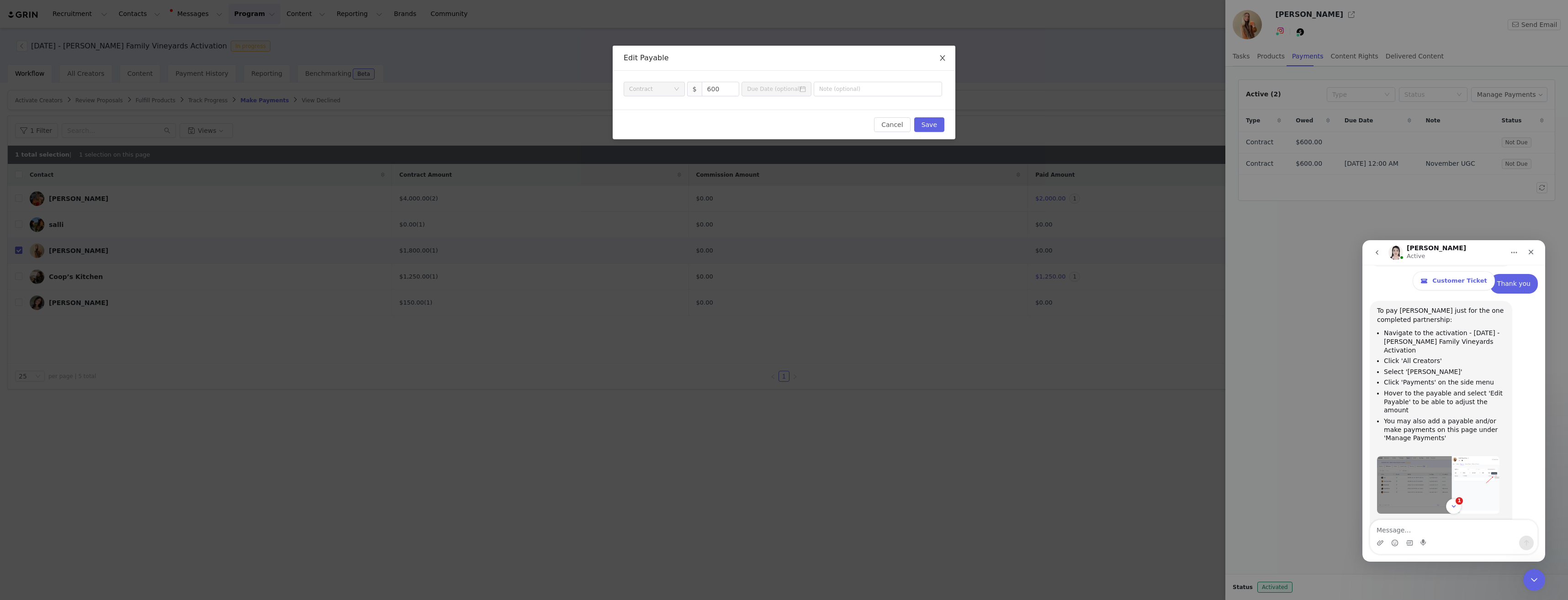
click at [949, 63] on span "Close" at bounding box center [942, 58] width 26 height 26
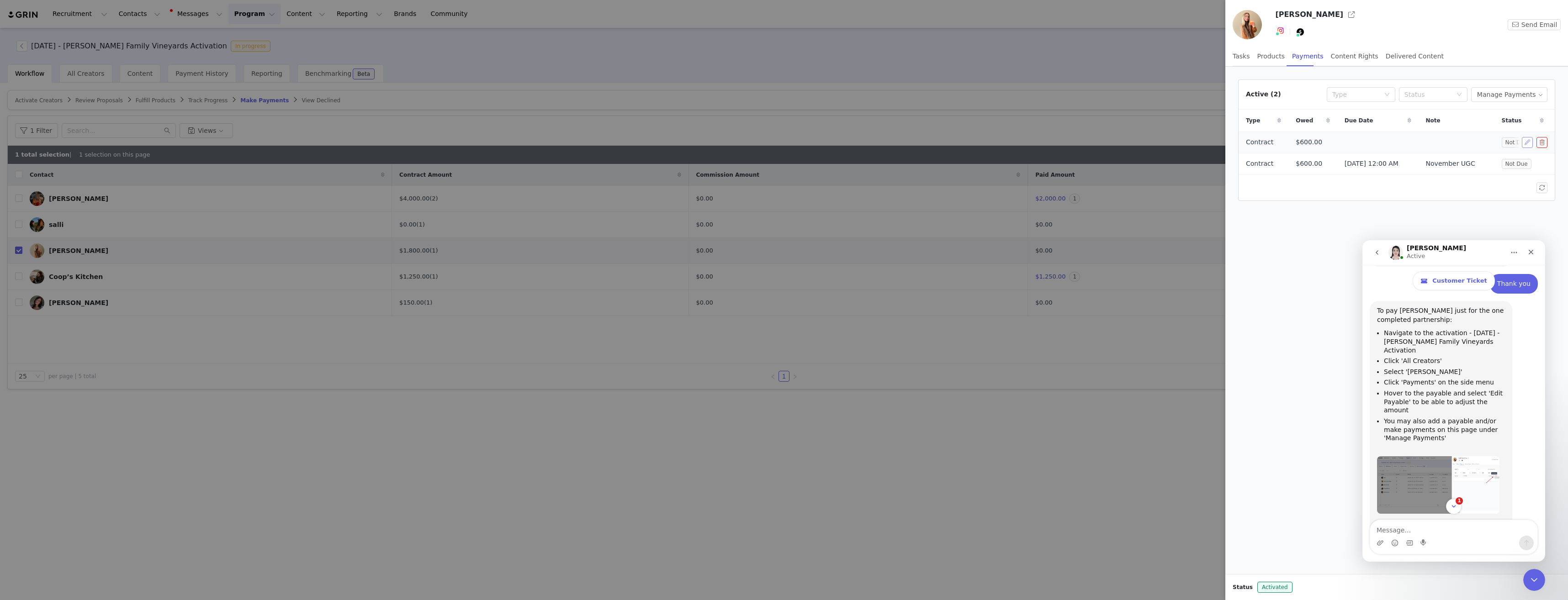
click at [1525, 144] on button "button" at bounding box center [1527, 142] width 11 height 11
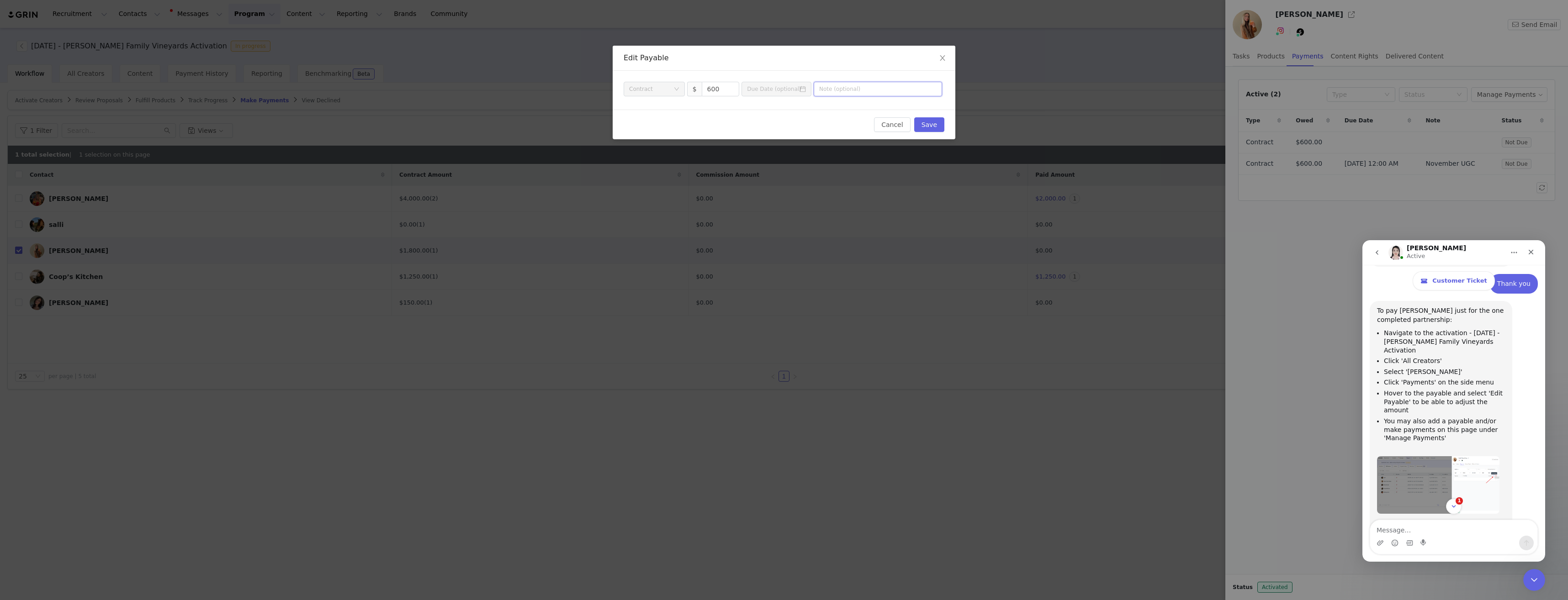
click at [873, 94] on input "text" at bounding box center [878, 89] width 128 height 15
type input "I"
type input "October UGC"
click at [805, 89] on icon "icon: calendar" at bounding box center [803, 89] width 7 height 7
click at [936, 127] on button "Save" at bounding box center [929, 125] width 30 height 15
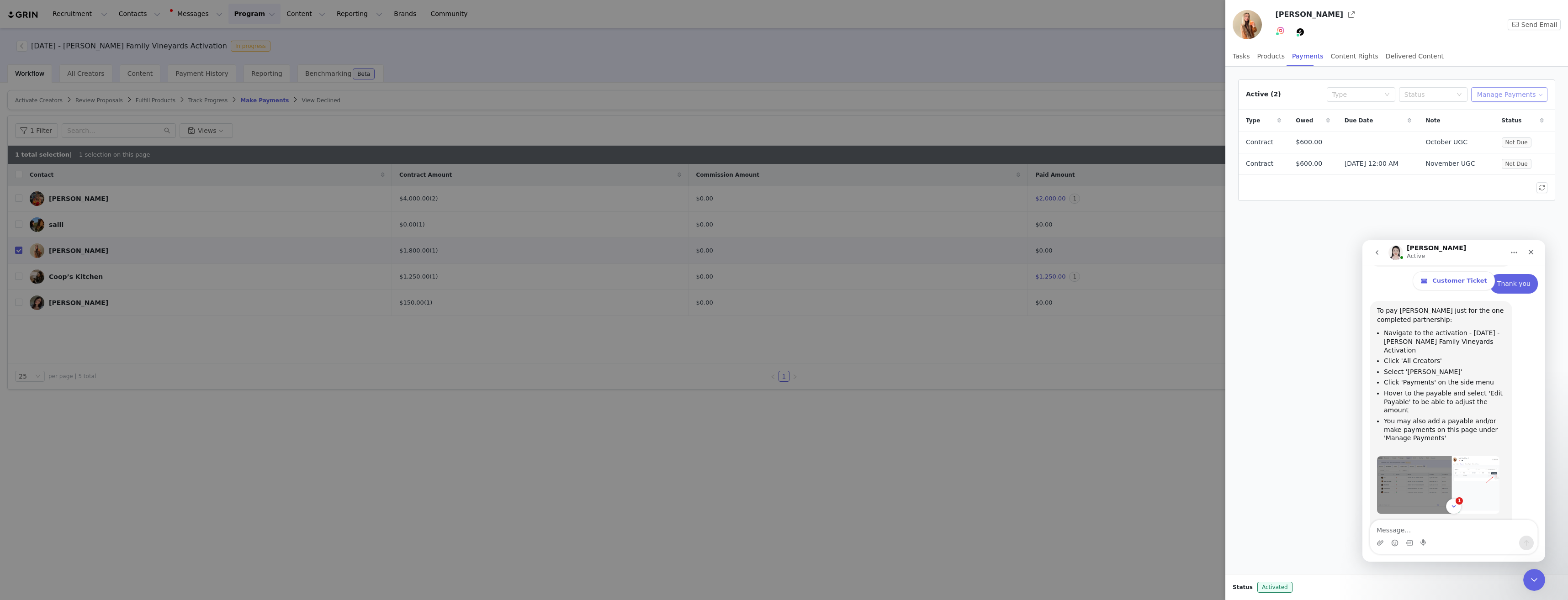
click at [1516, 94] on button "Manage Payments" at bounding box center [1509, 94] width 76 height 15
click at [1525, 125] on span "Add Payable" at bounding box center [1514, 127] width 40 height 10
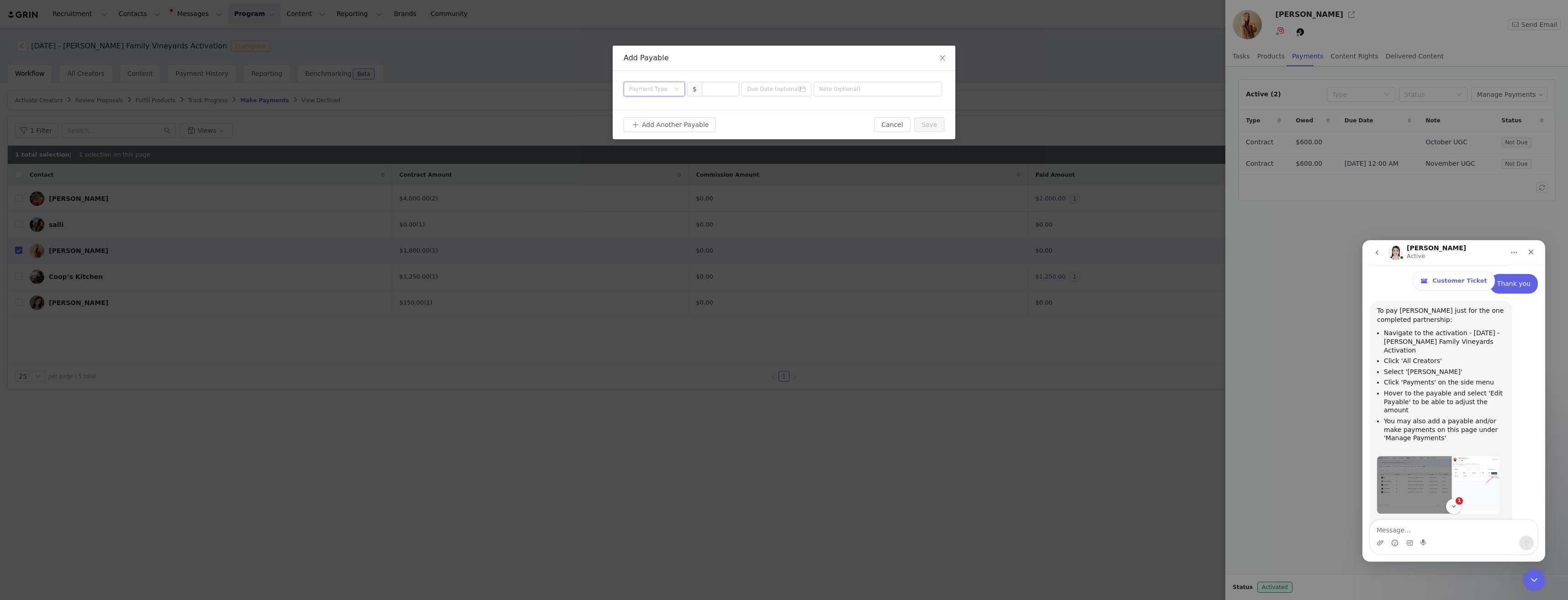
click at [655, 94] on div "Payment Type" at bounding box center [651, 89] width 44 height 14
click at [649, 164] on li "Contract" at bounding box center [654, 166] width 61 height 15
drag, startPoint x: 714, startPoint y: 91, endPoint x: 730, endPoint y: 91, distance: 16.0
click at [715, 91] on input at bounding box center [721, 89] width 37 height 14
type input "600"
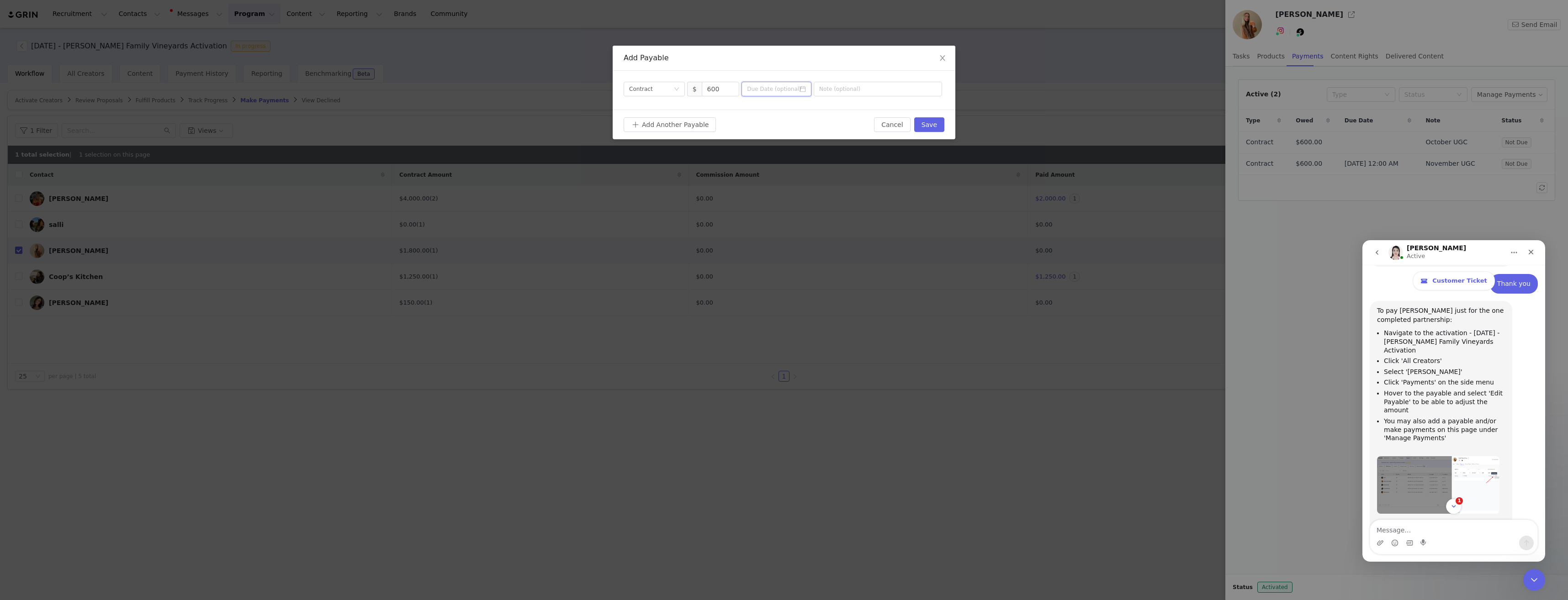
click at [786, 85] on input at bounding box center [776, 89] width 70 height 15
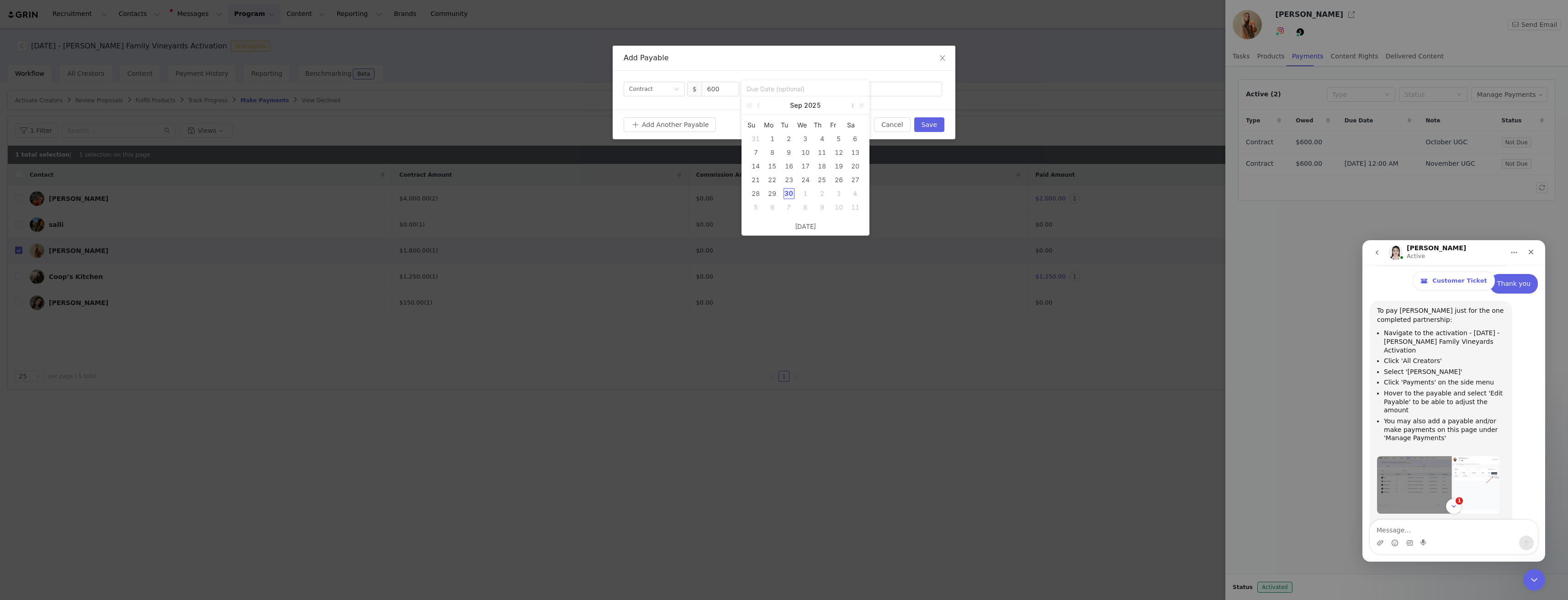
click at [852, 108] on link at bounding box center [852, 105] width 9 height 18
click at [756, 206] on div "30" at bounding box center [755, 208] width 11 height 11
type input "[DATE]"
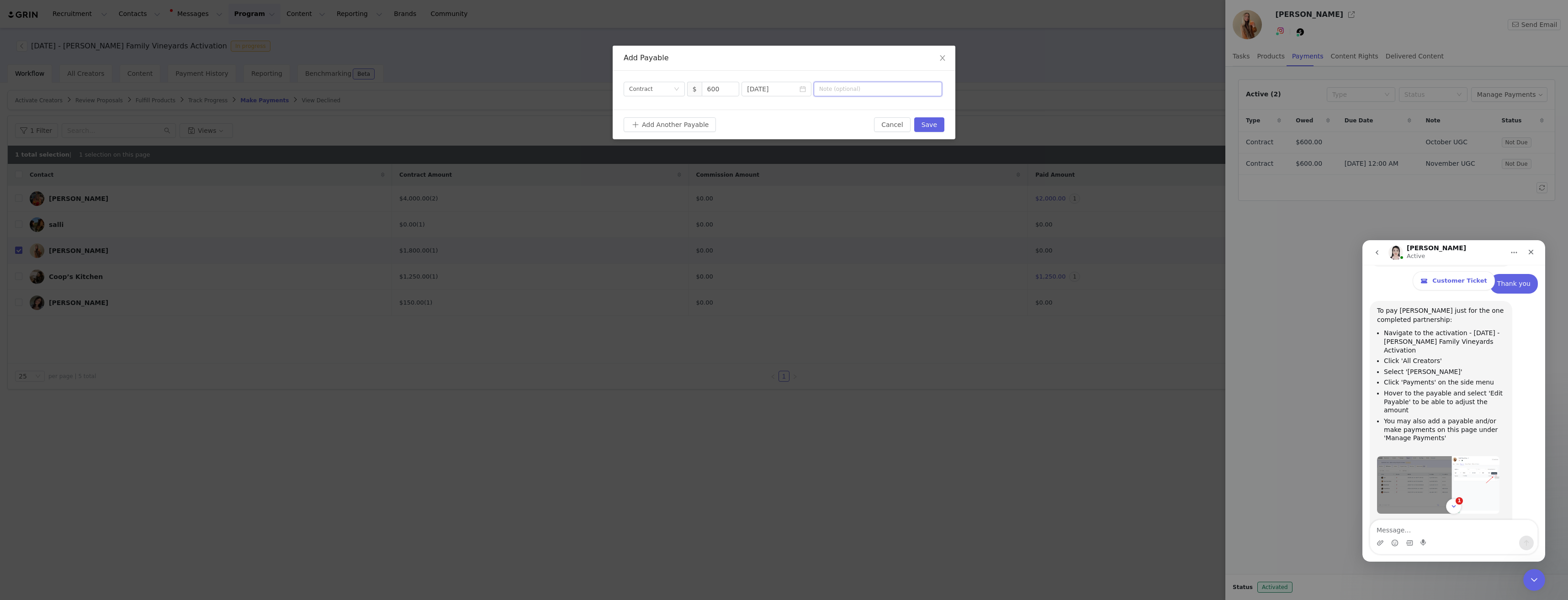
click at [860, 91] on input "text" at bounding box center [878, 89] width 128 height 15
type input "December UGC"
click at [930, 127] on button "Save" at bounding box center [929, 125] width 30 height 15
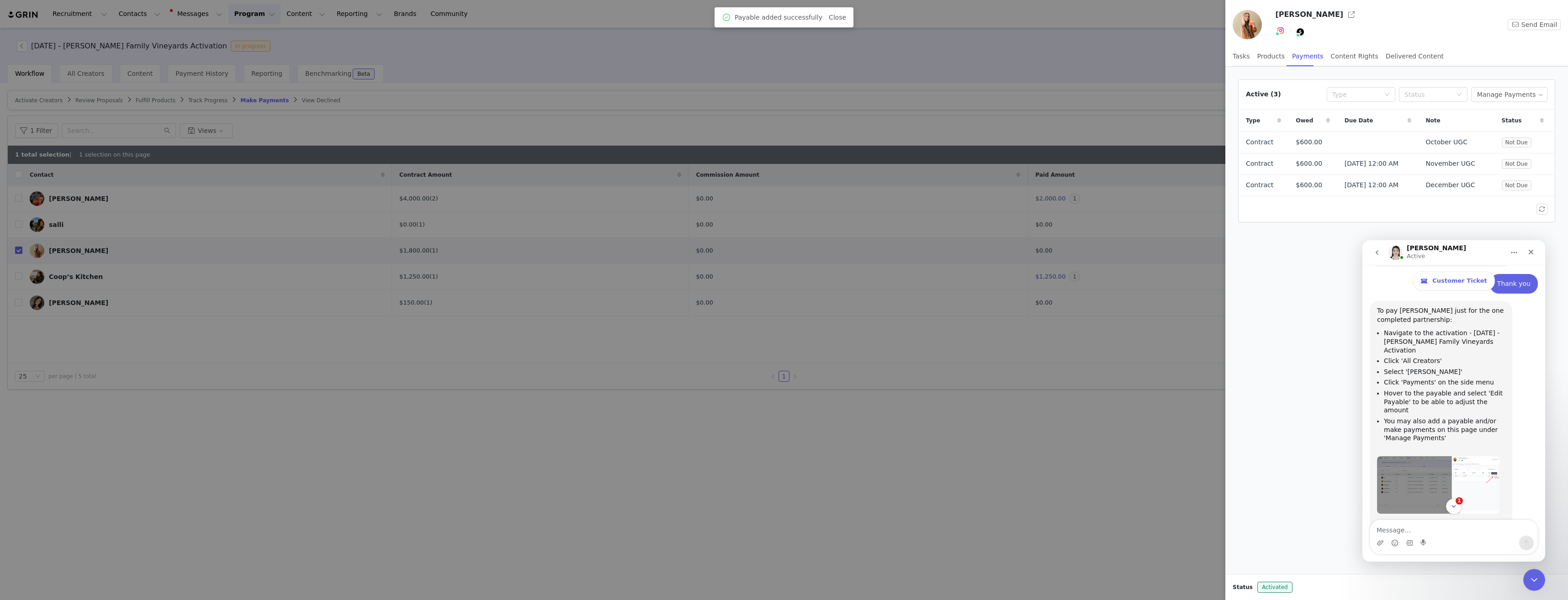
click at [1323, 227] on div "Active (3) Type Status Manage Payments Type Owed Due Date Note Status Contract …" at bounding box center [1396, 151] width 328 height 154
click at [853, 77] on div at bounding box center [784, 300] width 1568 height 600
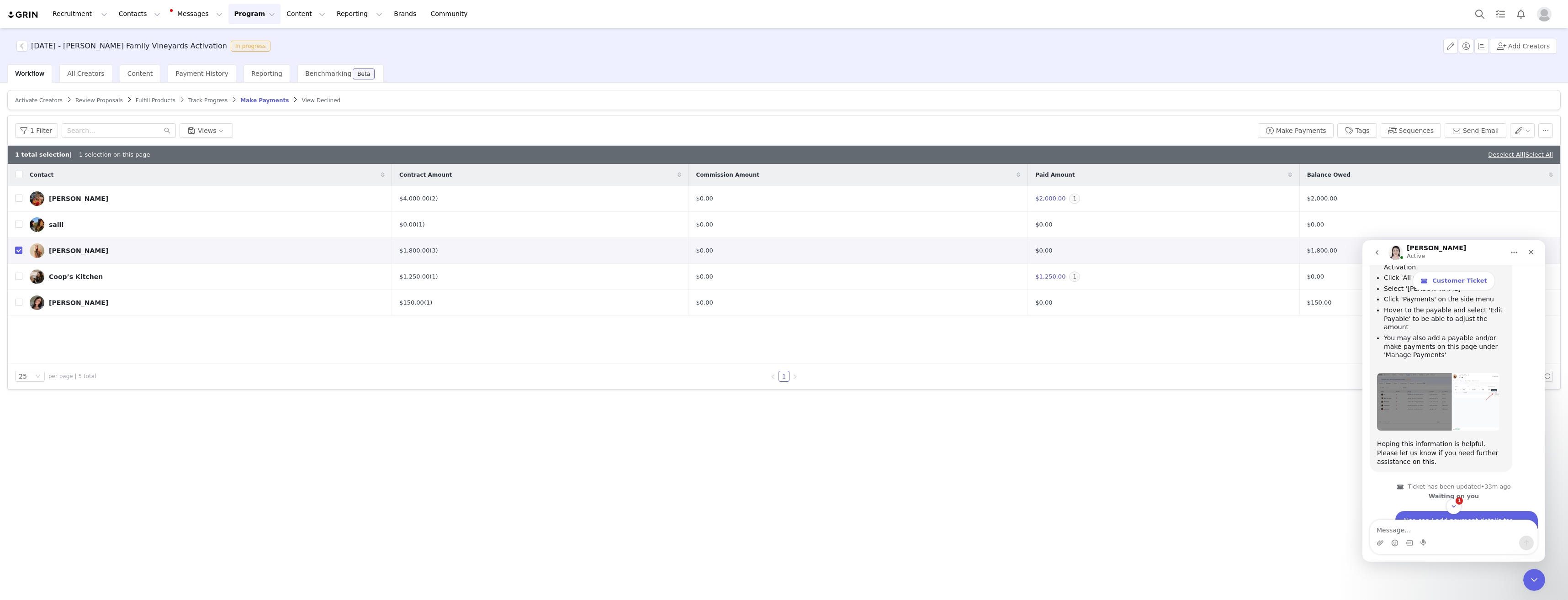
scroll to position [852, 0]
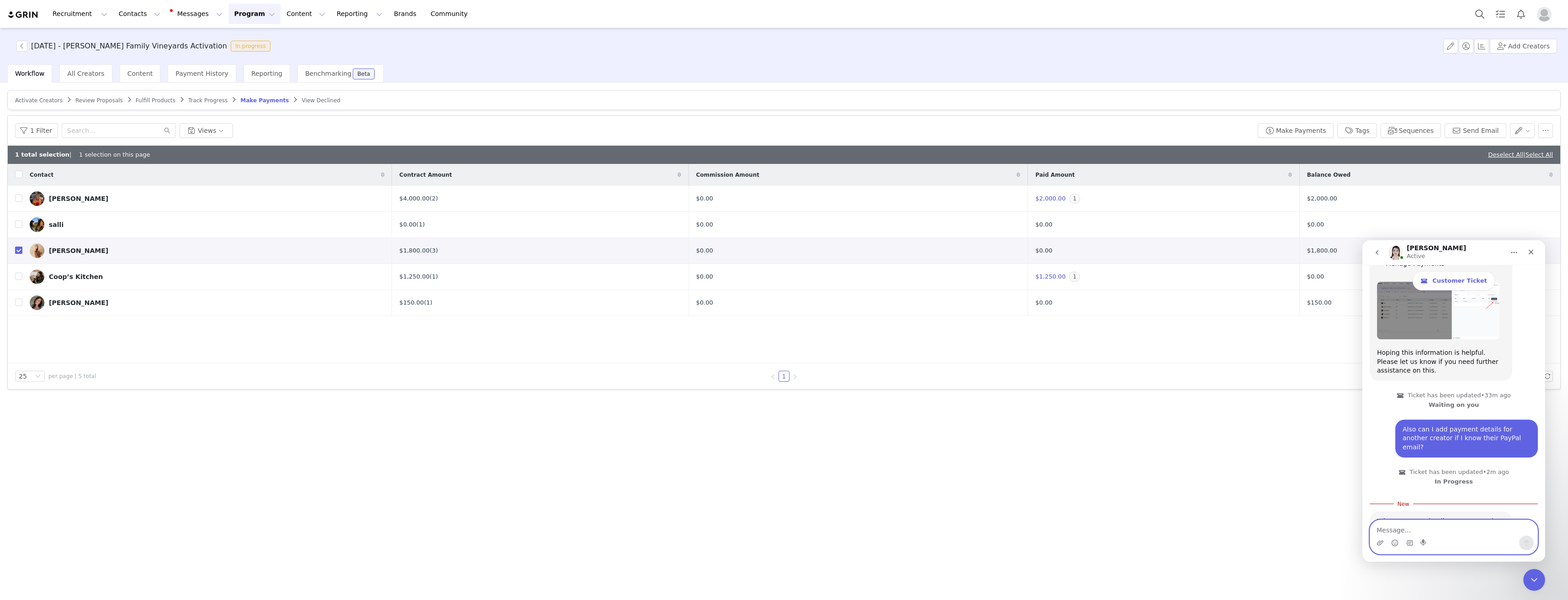
click at [1404, 526] on textarea "Message…" at bounding box center [1454, 528] width 167 height 16
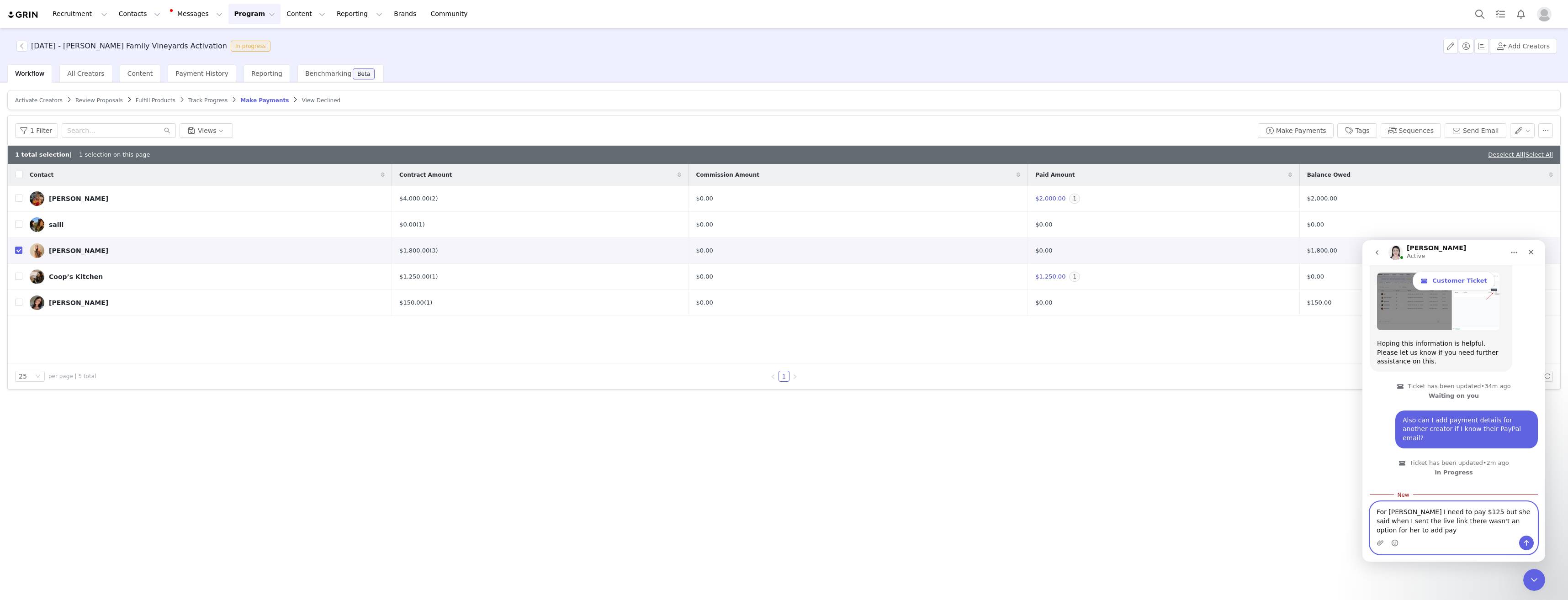
scroll to position [870, 0]
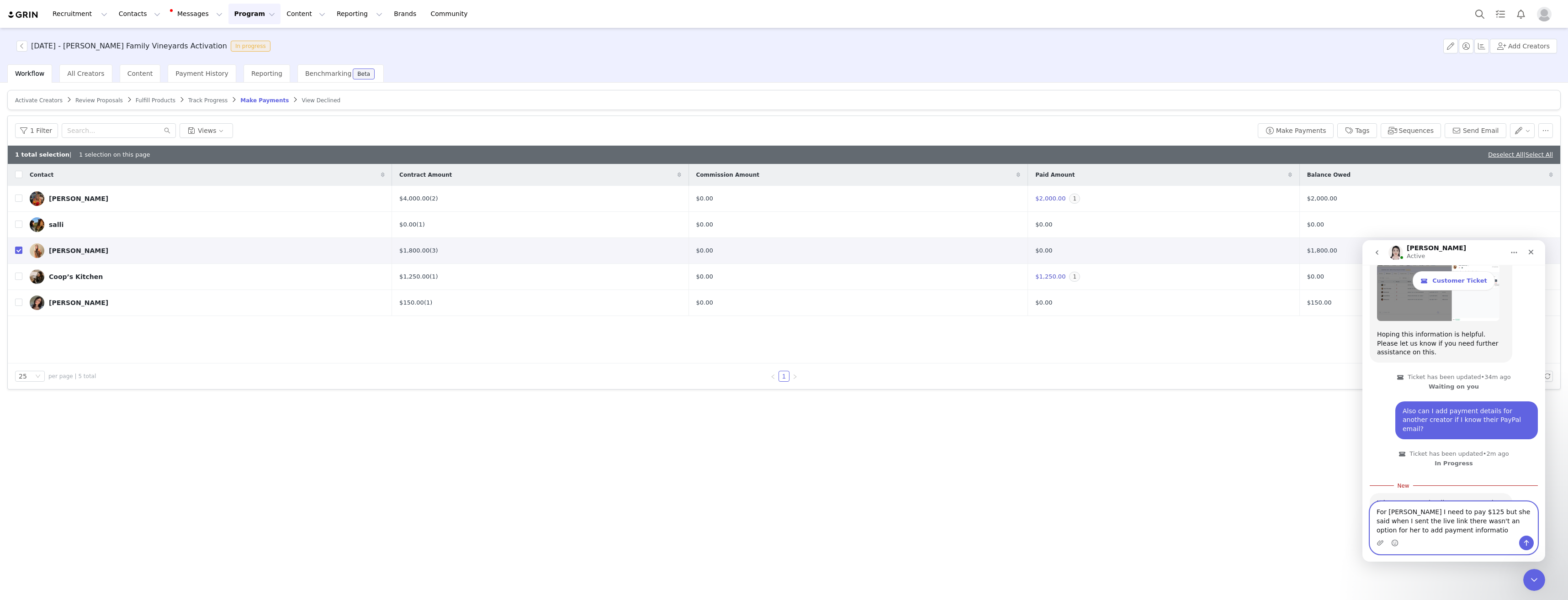
type textarea "For [PERSON_NAME] I need to pay $125 but she said when I sent the live link the…"
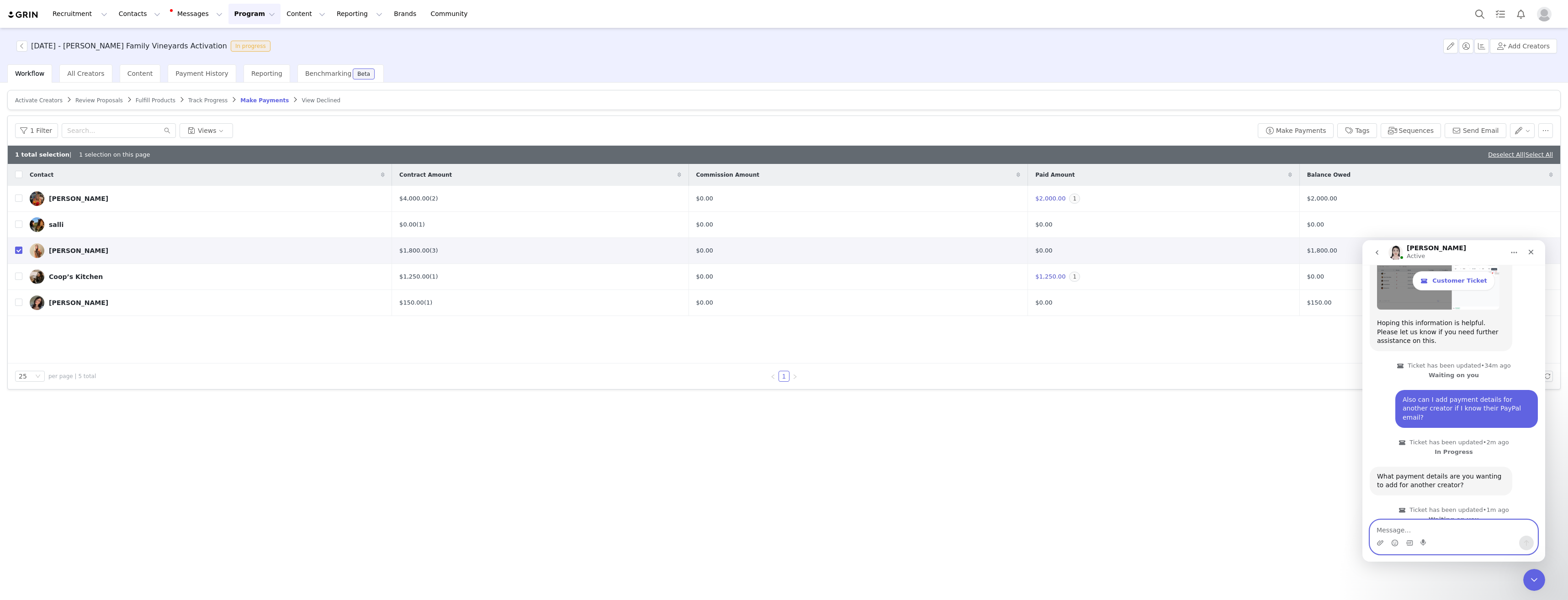
scroll to position [913, 0]
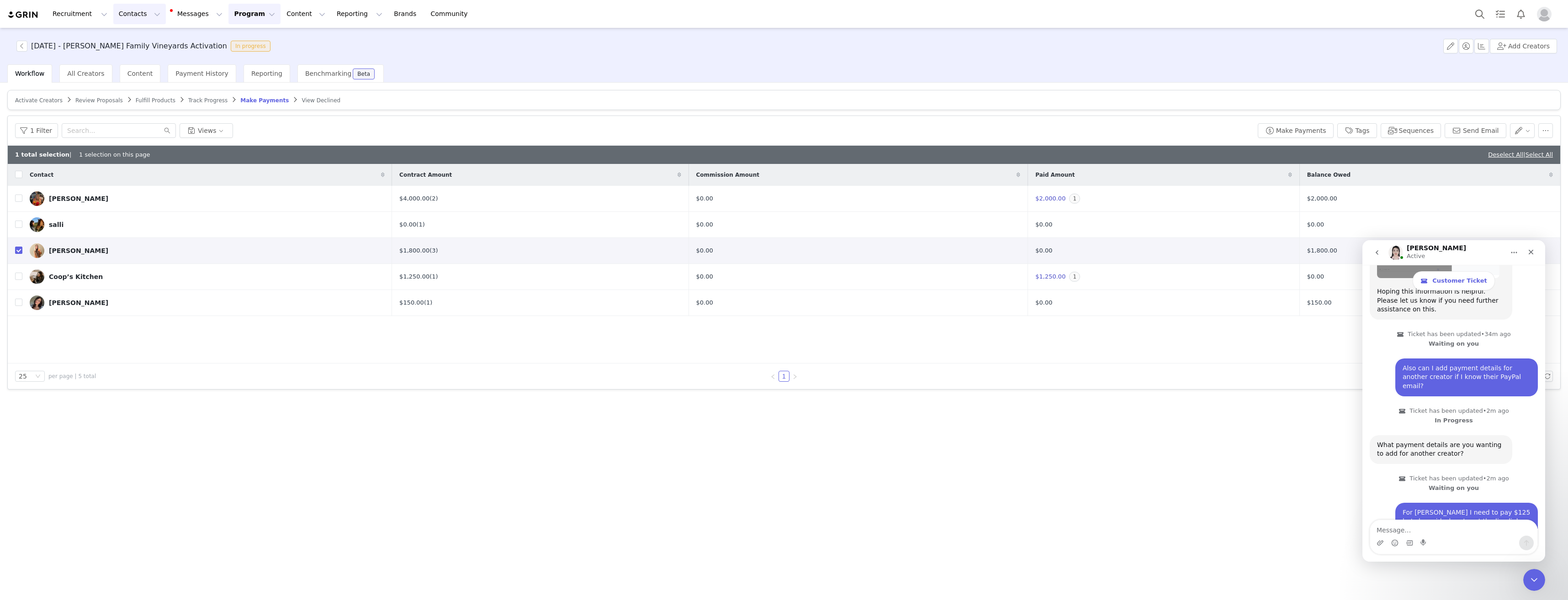
click at [140, 14] on button "Contacts Contacts" at bounding box center [139, 14] width 52 height 21
click at [230, 15] on button "Program Program" at bounding box center [254, 14] width 52 height 21
click at [234, 72] on p "Payments" at bounding box center [229, 74] width 32 height 10
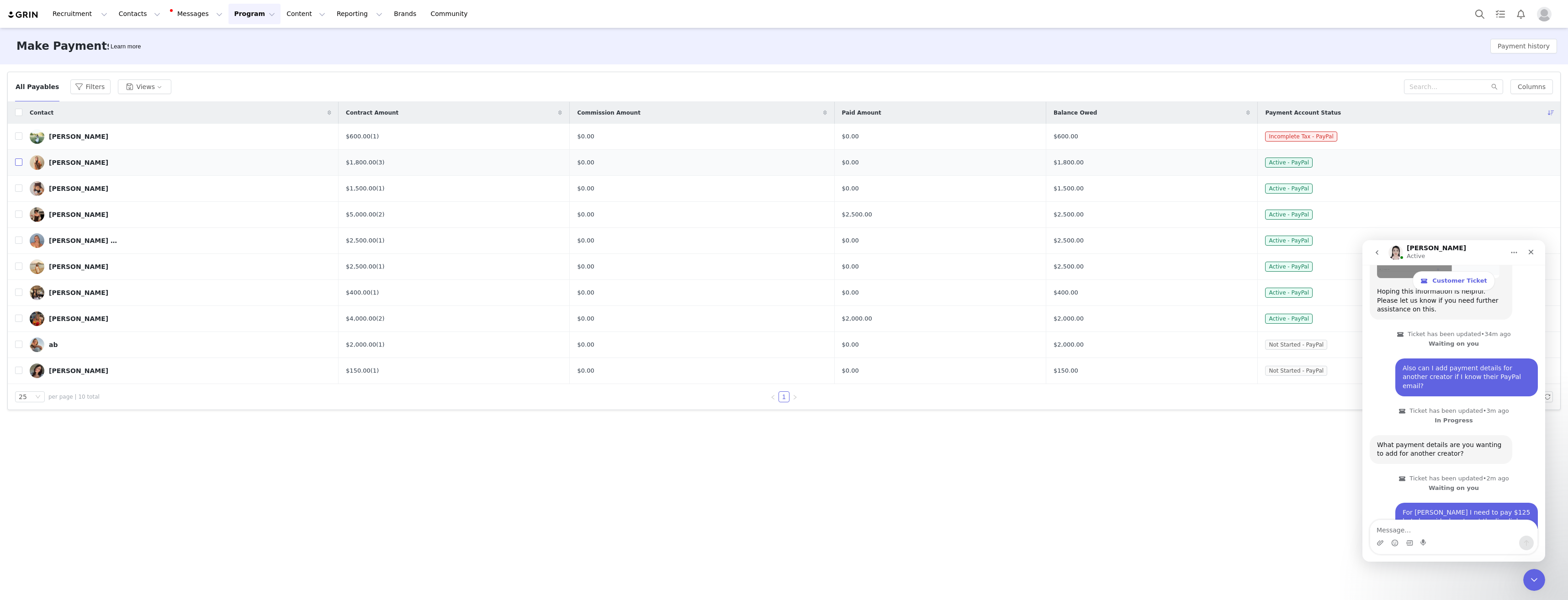
click at [18, 164] on input "checkbox" at bounding box center [19, 162] width 7 height 7
checkbox input "true"
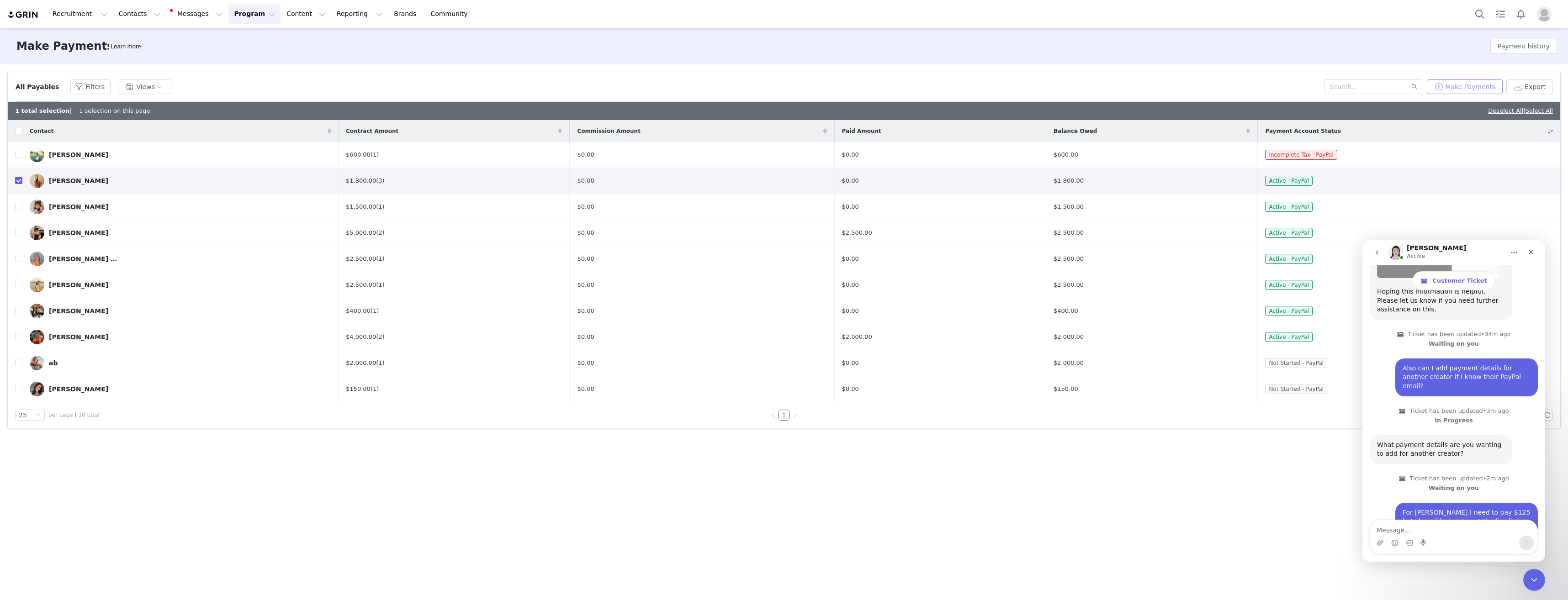
click at [1489, 89] on button "Make Payments" at bounding box center [1465, 87] width 76 height 15
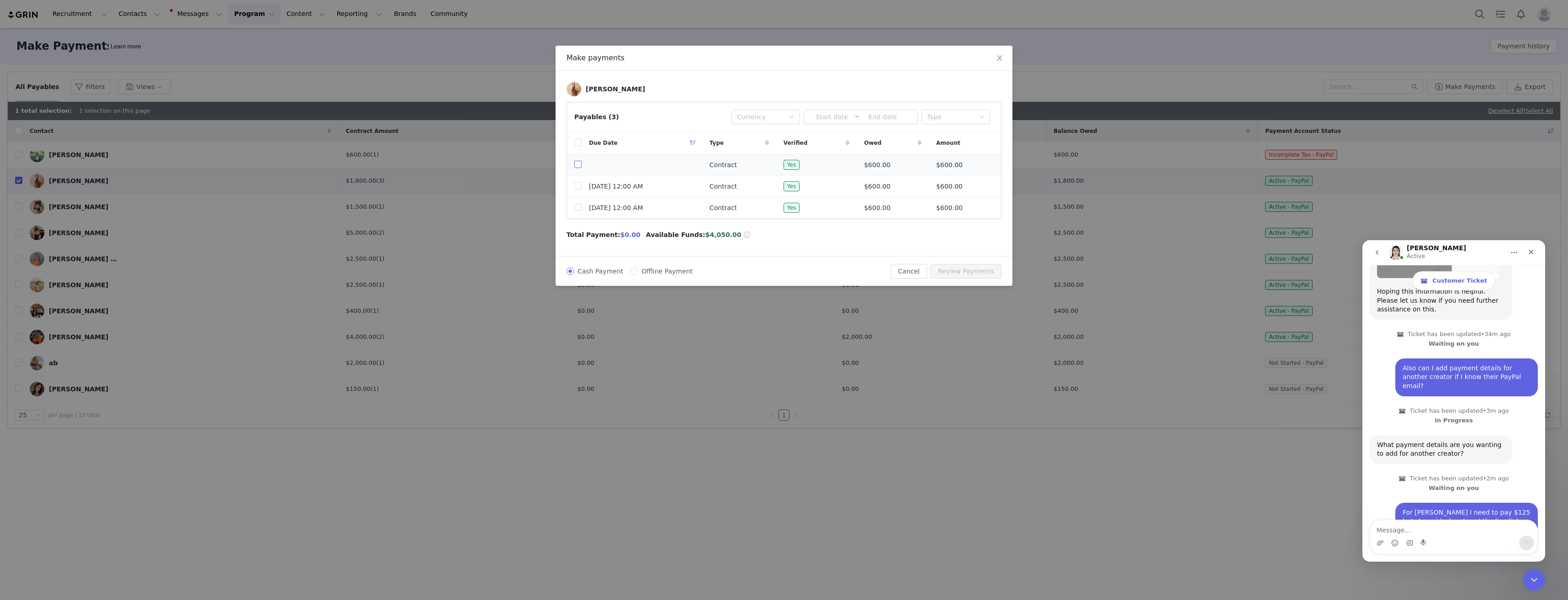
click at [578, 164] on input "checkbox" at bounding box center [578, 164] width 7 height 7
checkbox input "true"
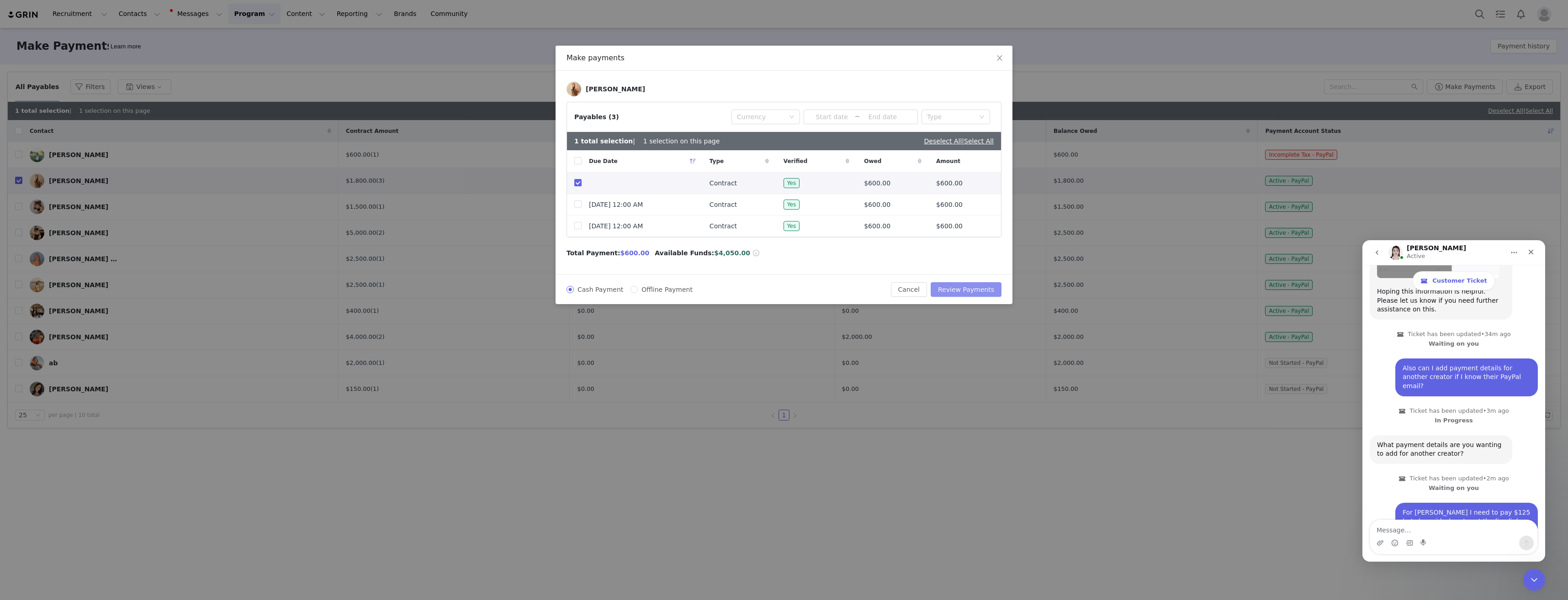
click at [969, 290] on button "Review Payments" at bounding box center [966, 290] width 71 height 15
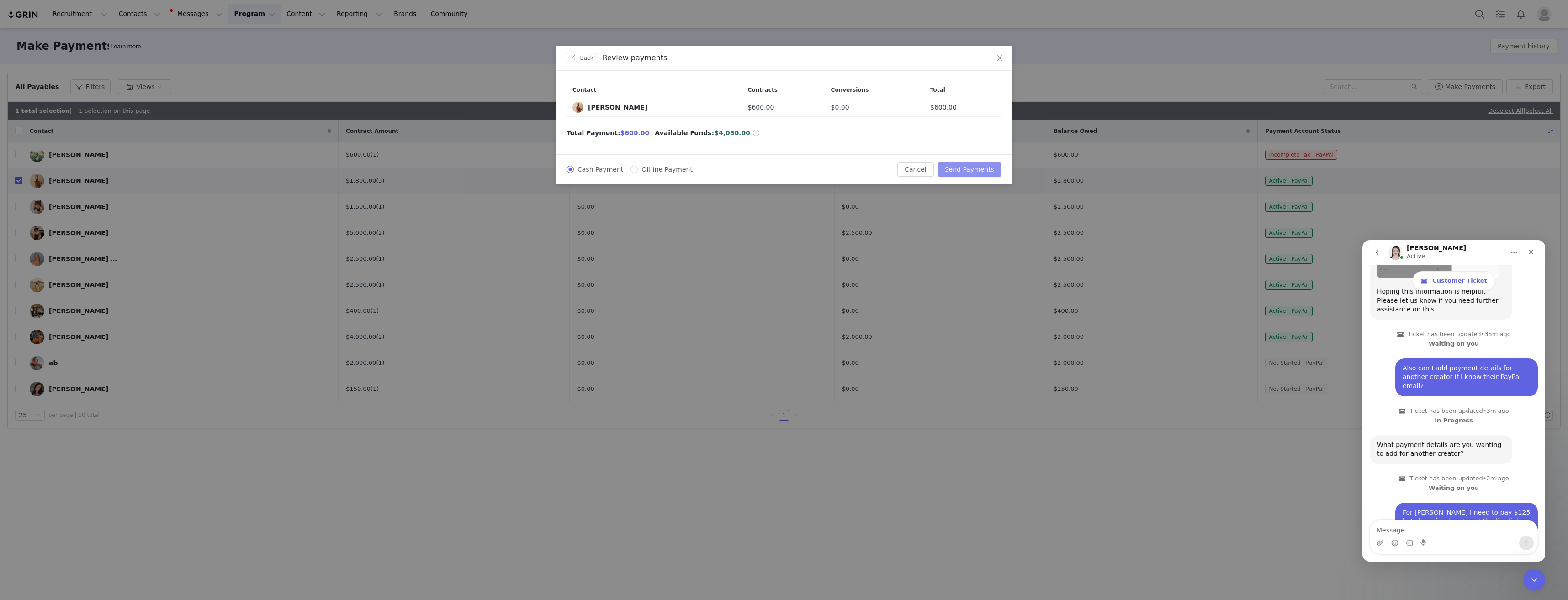
click at [965, 167] on button "Send Payments" at bounding box center [969, 169] width 64 height 15
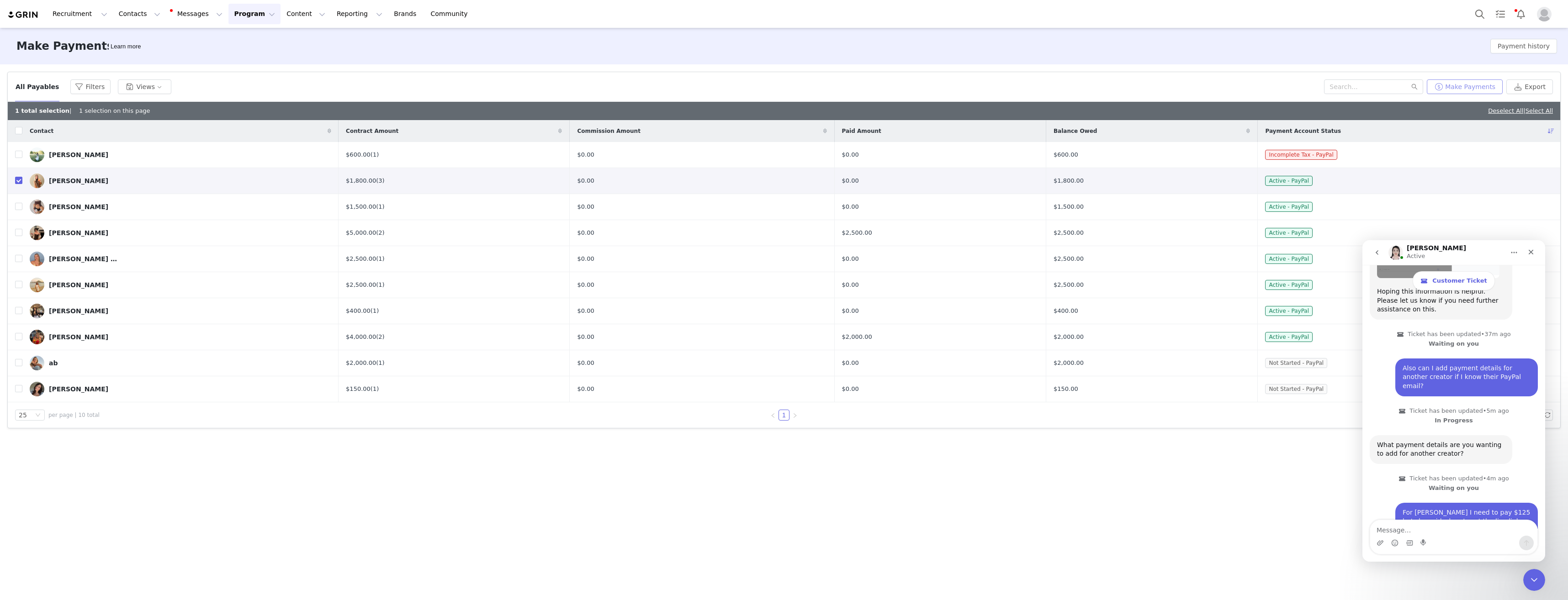
click at [1427, 80] on button "Make Payments" at bounding box center [1465, 87] width 76 height 15
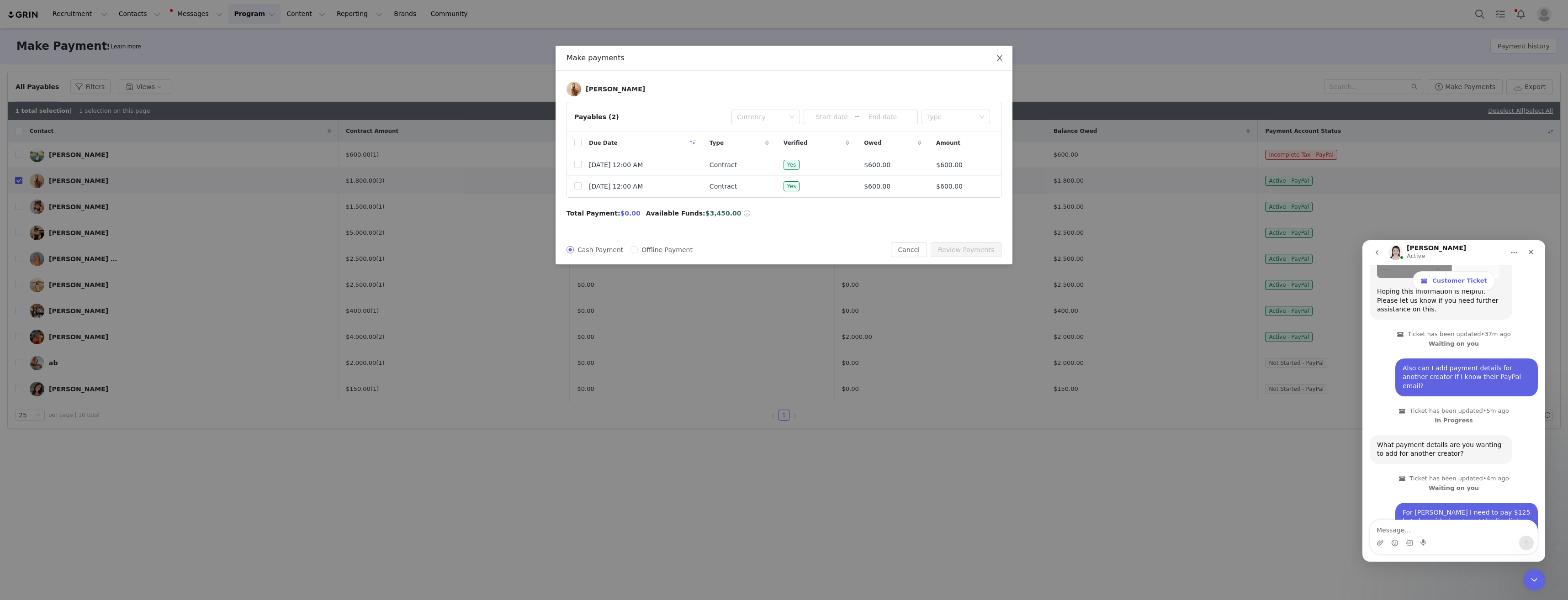
click at [999, 54] on span "Close" at bounding box center [999, 58] width 26 height 26
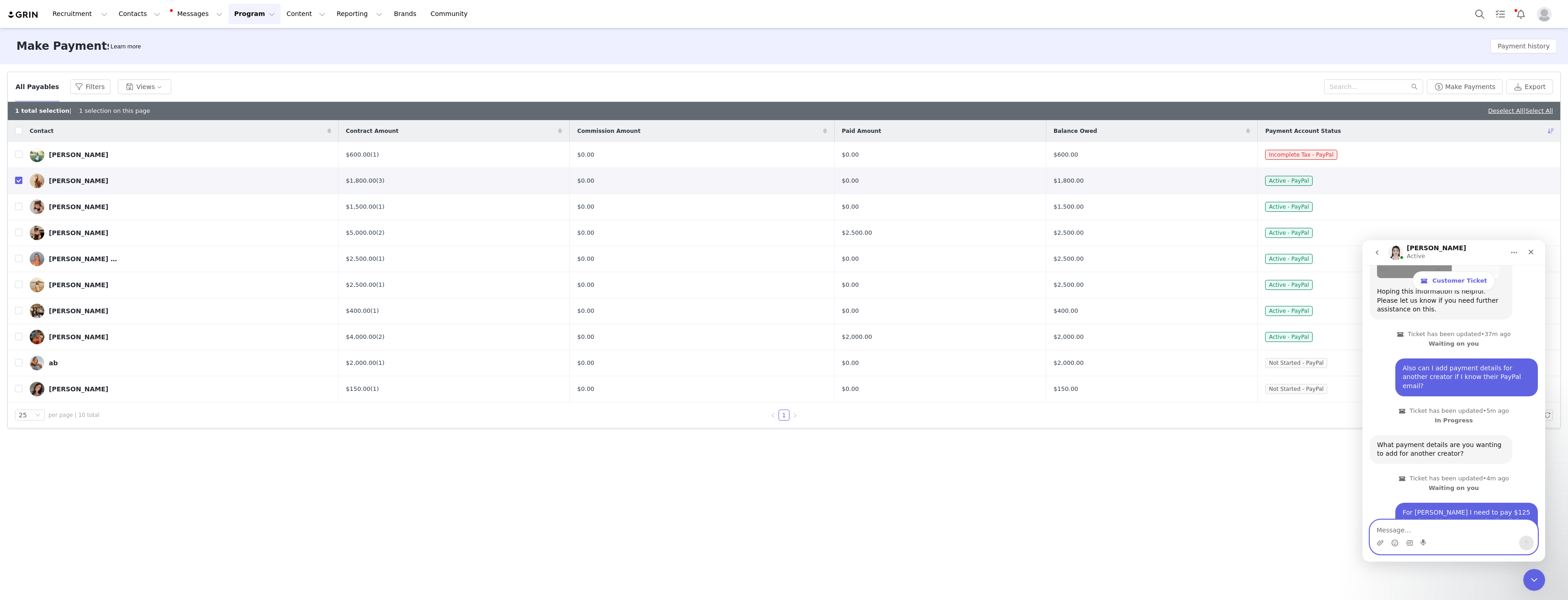
click at [1390, 533] on textarea "Message…" at bounding box center [1454, 528] width 167 height 16
type textarea "Also thank you I was able to pay [PERSON_NAME] using your advice"
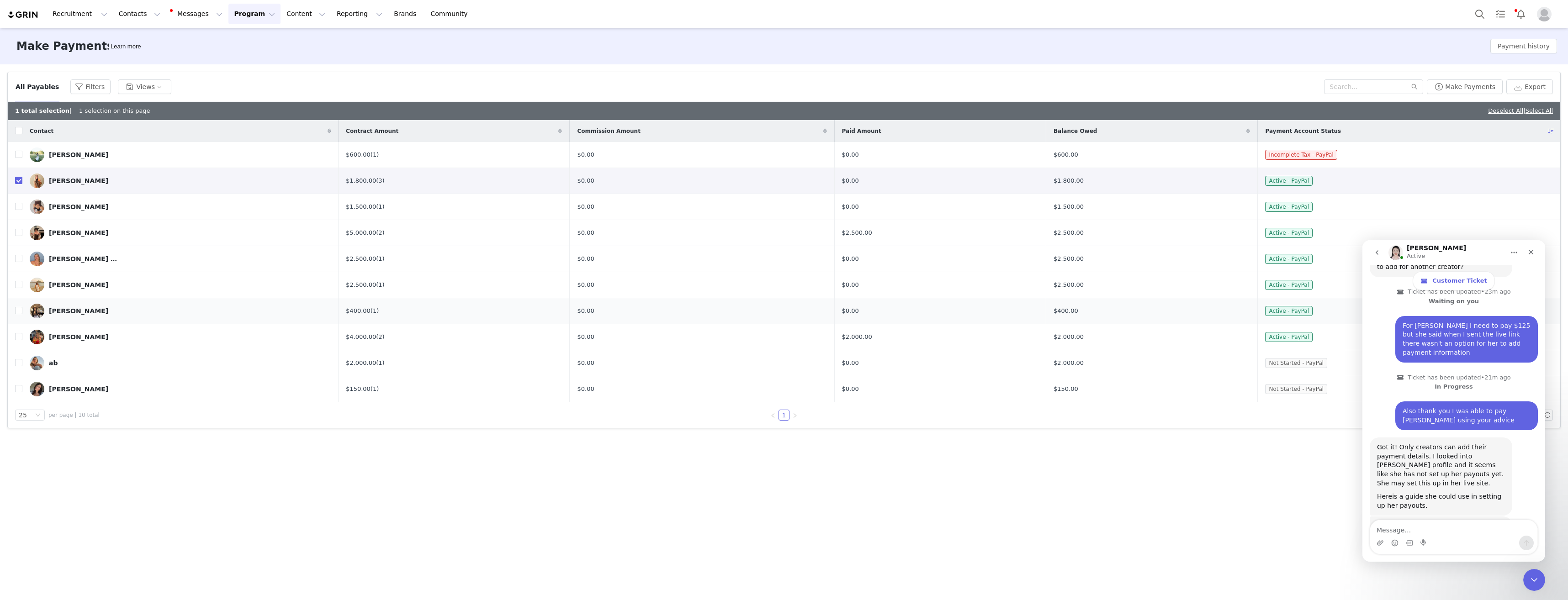
scroll to position [1065, 0]
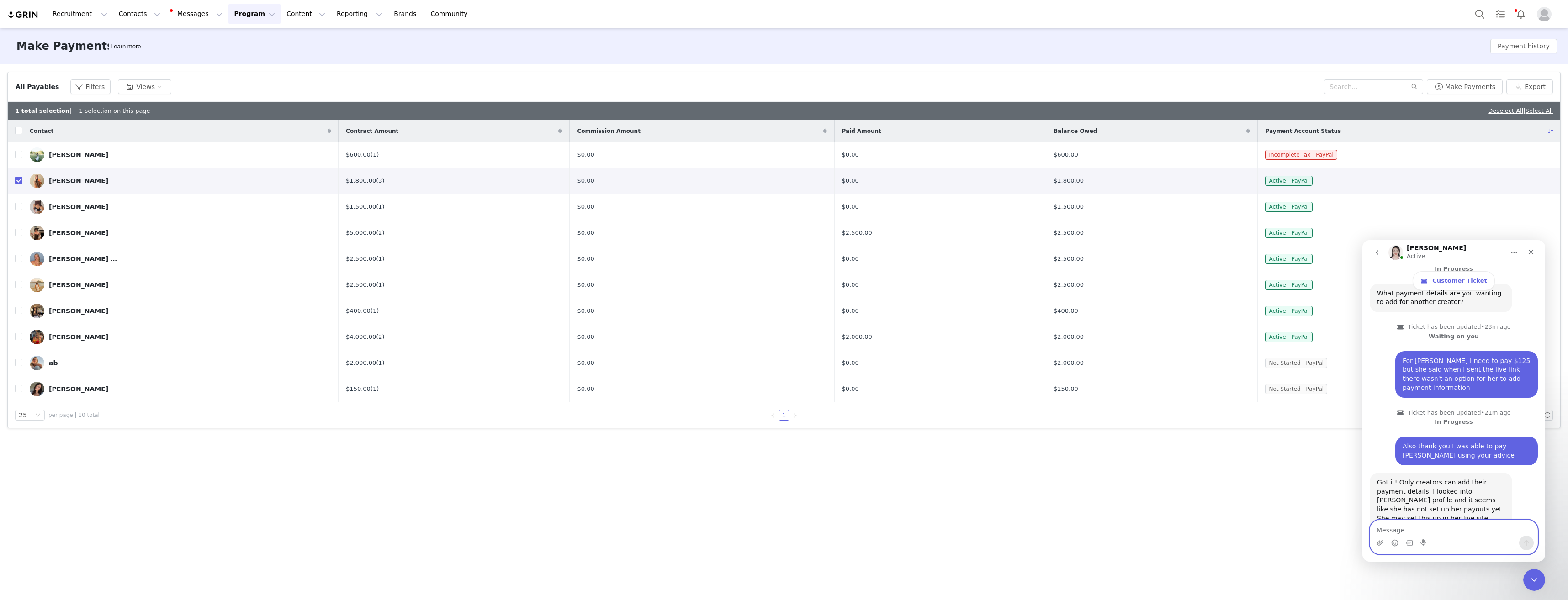
click at [1430, 529] on textarea "Message…" at bounding box center [1454, 528] width 167 height 16
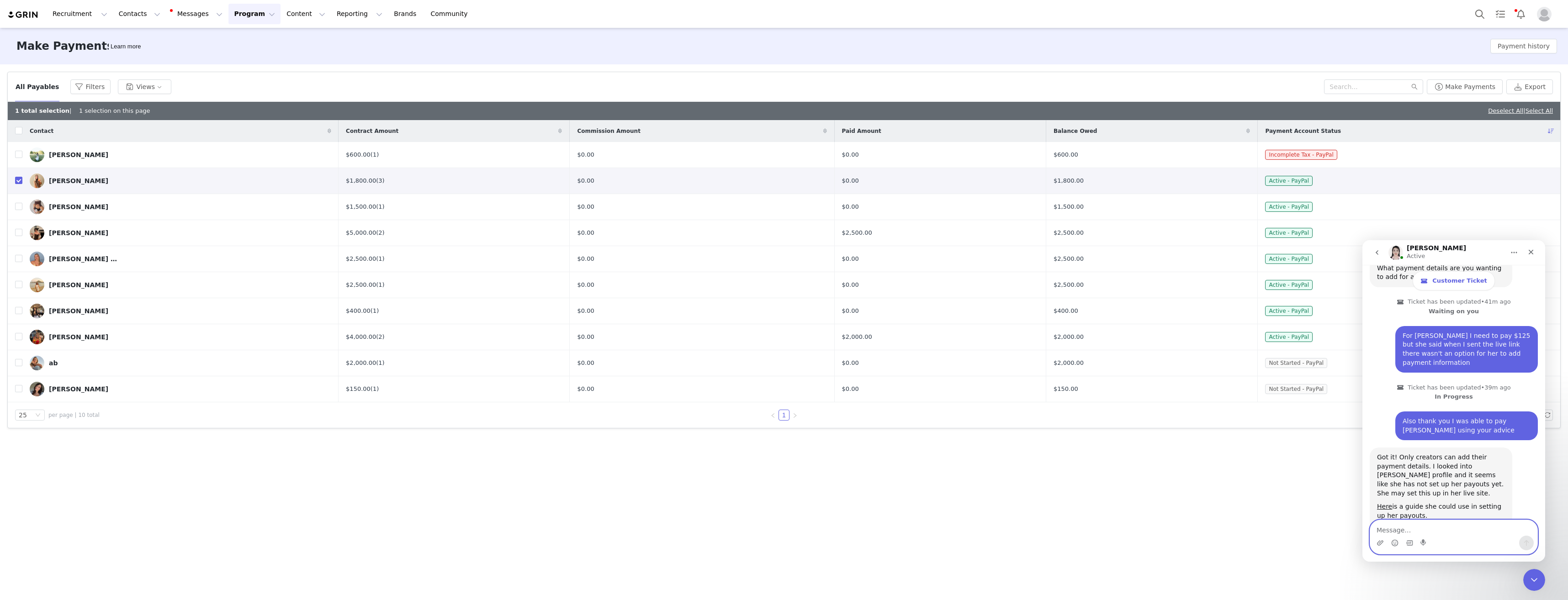
scroll to position [1103, 0]
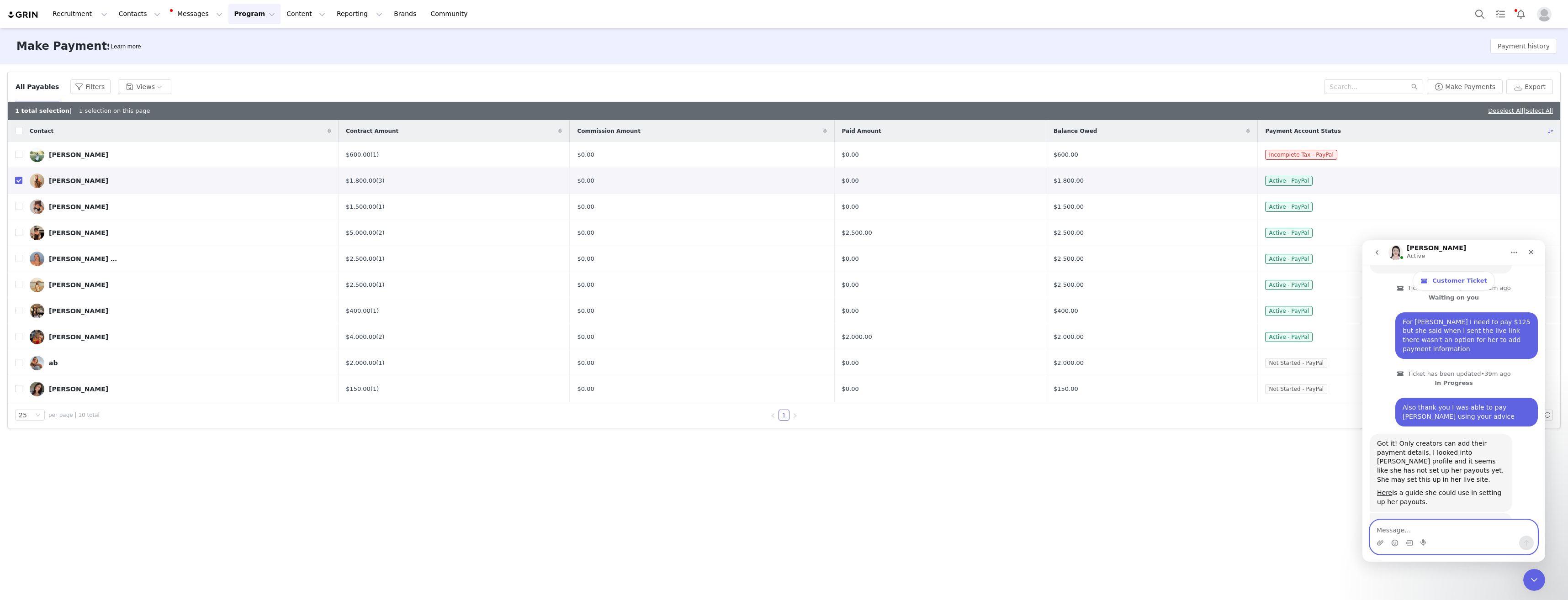
click at [1465, 525] on textarea "Message…" at bounding box center [1454, 528] width 167 height 16
type textarea "Okay thank you. I've sent the link to [PERSON_NAME]"
